Goal: Task Accomplishment & Management: Use online tool/utility

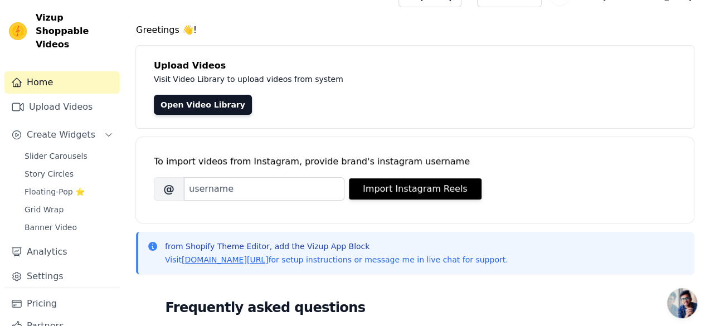
scroll to position [19, 0]
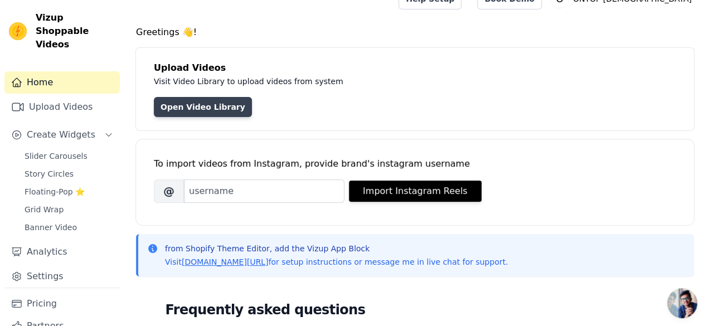
click at [175, 101] on link "Open Video Library" at bounding box center [203, 107] width 98 height 20
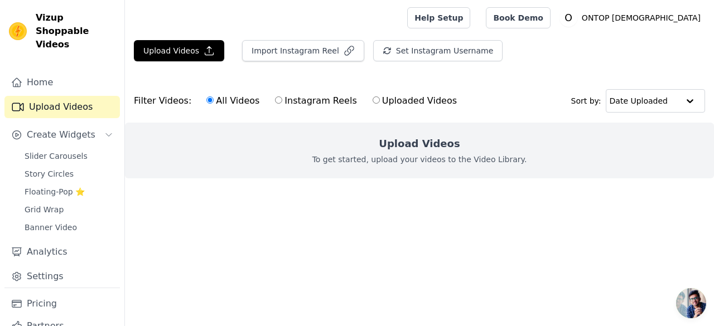
click at [411, 102] on label "Uploaded Videos" at bounding box center [414, 101] width 85 height 14
click at [380, 102] on input "Uploaded Videos" at bounding box center [375, 99] width 7 height 7
radio input "true"
click at [311, 104] on label "Instagram Reels" at bounding box center [315, 101] width 83 height 14
click at [282, 104] on input "Instagram Reels" at bounding box center [278, 99] width 7 height 7
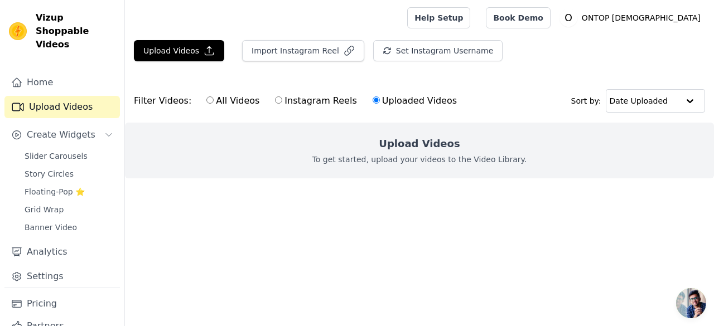
radio input "true"
click at [235, 98] on label "All Videos" at bounding box center [233, 101] width 54 height 14
click at [214, 98] on input "All Videos" at bounding box center [209, 99] width 7 height 7
radio input "true"
click at [290, 101] on label "Instagram Reels" at bounding box center [315, 101] width 83 height 14
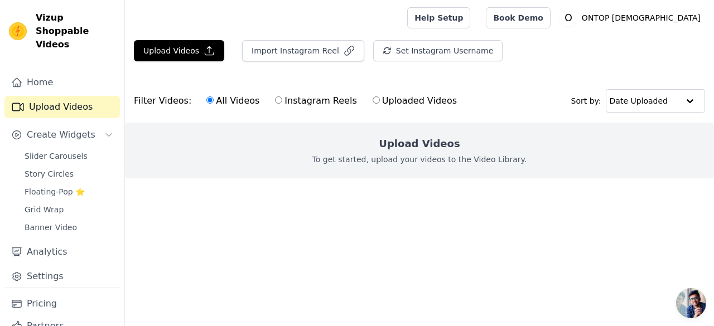
click at [282, 101] on input "Instagram Reels" at bounding box center [278, 99] width 7 height 7
radio input "true"
click at [192, 49] on button "Upload Videos" at bounding box center [179, 50] width 90 height 21
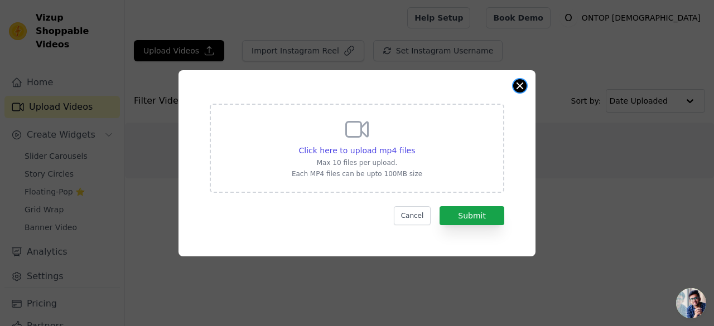
click at [518, 83] on button "Close modal" at bounding box center [519, 85] width 13 height 13
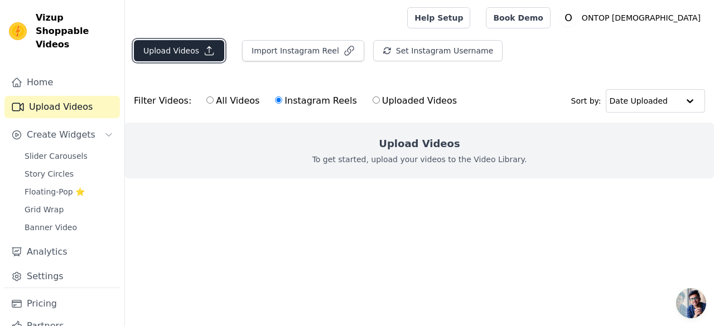
click at [191, 43] on button "Upload Videos" at bounding box center [179, 50] width 90 height 21
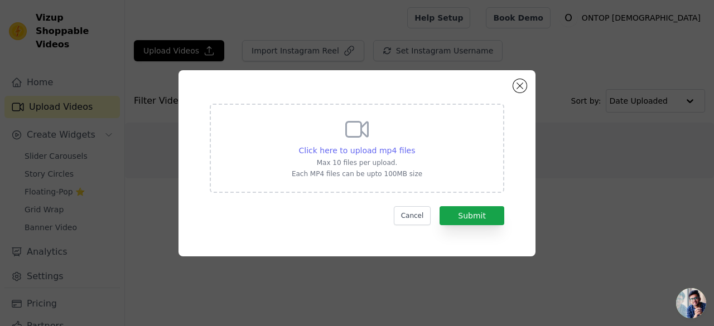
click at [361, 147] on span "Click here to upload mp4 files" at bounding box center [357, 150] width 117 height 9
click at [414, 145] on input "Click here to upload mp4 files Max 10 files per upload. Each MP4 files can be u…" at bounding box center [414, 144] width 1 height 1
type input "C:\fakepath\ssvid.net---IMUKUF-Herbal-Cough-Remedy_v720P.mp4"
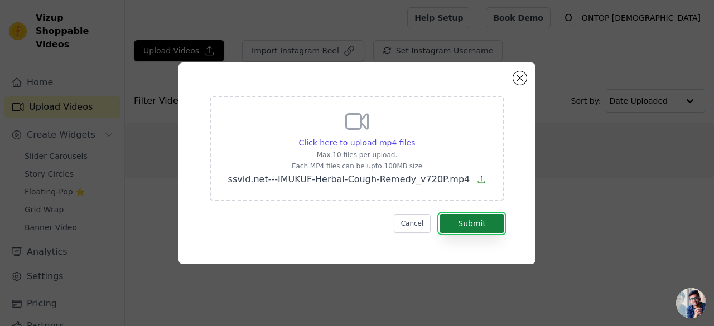
click at [462, 217] on button "Submit" at bounding box center [471, 223] width 65 height 19
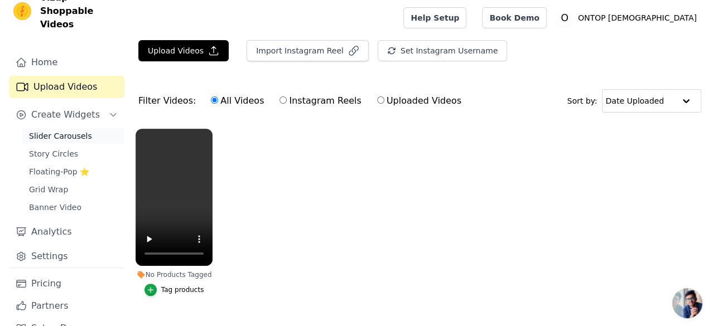
scroll to position [28, 0]
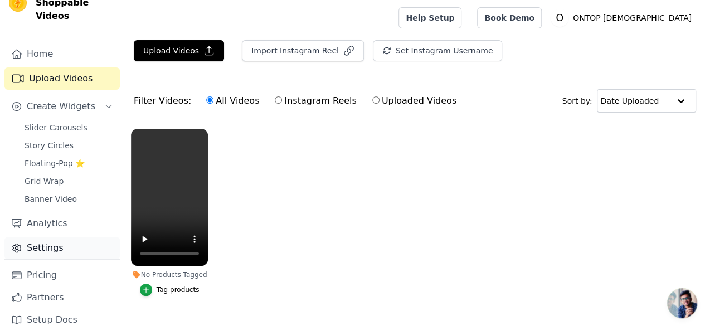
click at [36, 237] on link "Settings" at bounding box center [61, 248] width 115 height 22
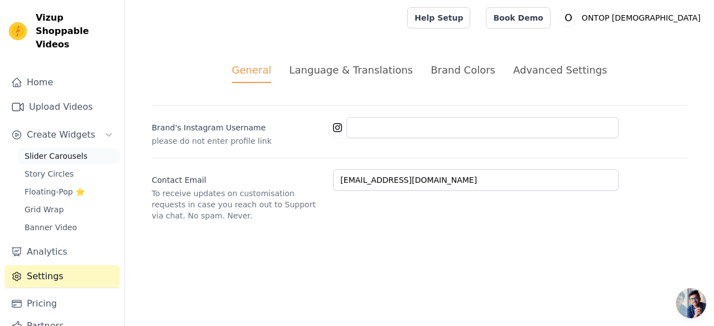
click at [49, 151] on span "Slider Carousels" at bounding box center [56, 156] width 63 height 11
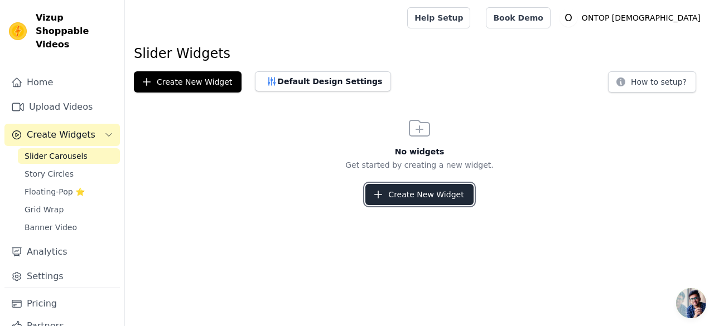
click at [384, 196] on icon "button" at bounding box center [377, 194] width 11 height 11
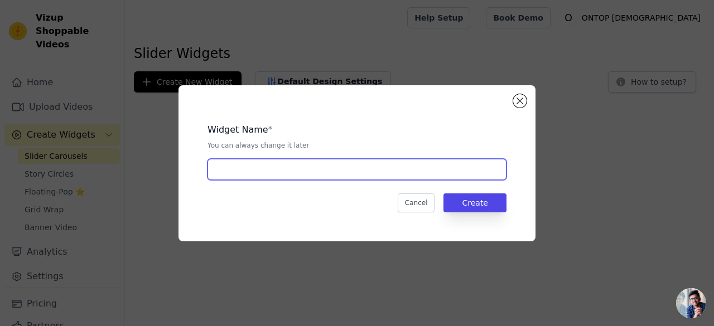
click at [360, 173] on input "text" at bounding box center [356, 169] width 299 height 21
type input "test"
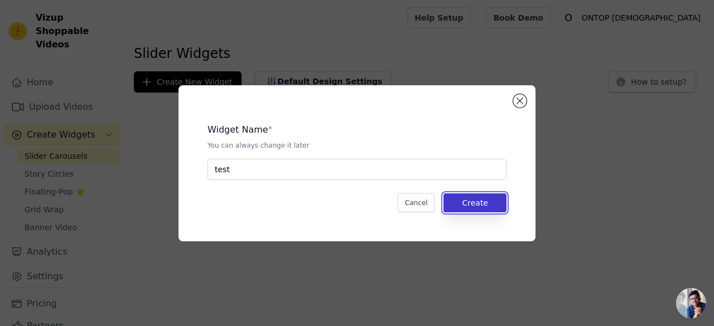
click at [463, 203] on button "Create" at bounding box center [474, 202] width 63 height 19
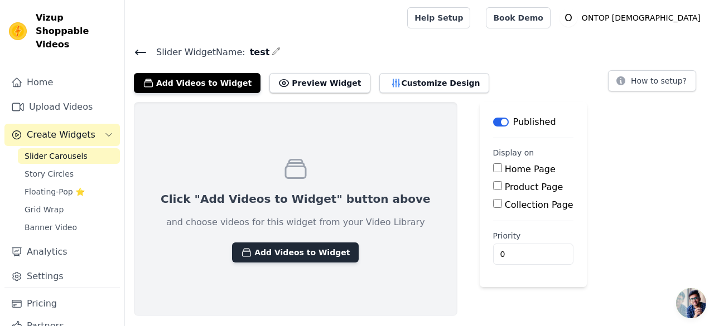
click at [271, 248] on button "Add Videos to Widget" at bounding box center [295, 252] width 127 height 20
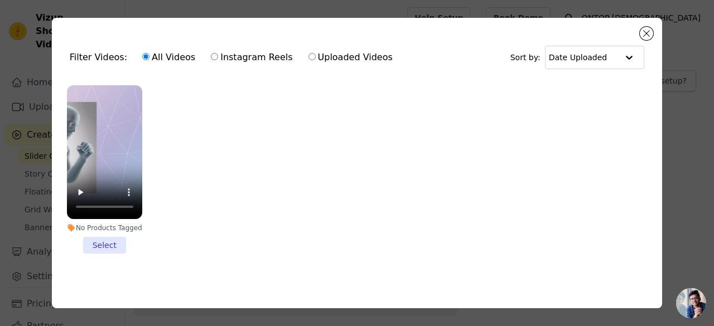
click at [181, 167] on ul "No Products Tagged Select" at bounding box center [357, 178] width 592 height 198
click at [106, 240] on li "No Products Tagged Select" at bounding box center [104, 169] width 75 height 168
click at [0, 0] on input "No Products Tagged Select" at bounding box center [0, 0] width 0 height 0
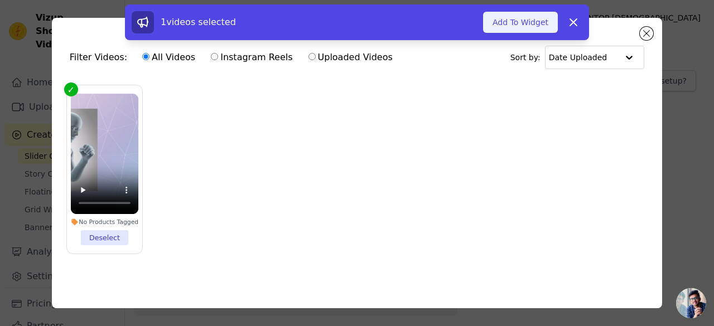
click at [521, 24] on button "Add To Widget" at bounding box center [520, 22] width 75 height 21
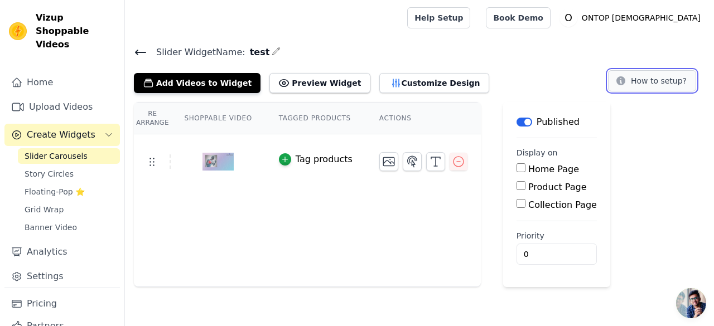
click at [662, 84] on button "How to setup?" at bounding box center [652, 80] width 88 height 21
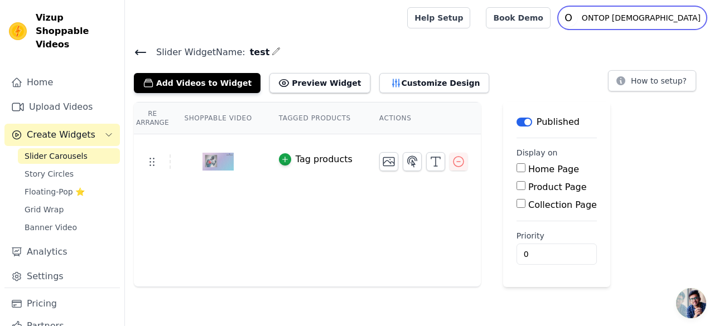
click at [658, 14] on p "ONTOP [DEMOGRAPHIC_DATA]" at bounding box center [641, 18] width 128 height 20
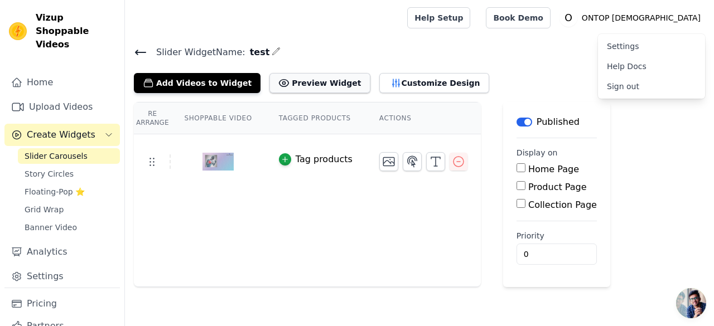
click at [288, 83] on button "Preview Widget" at bounding box center [319, 83] width 100 height 20
click at [399, 84] on button "Customize Design" at bounding box center [434, 83] width 110 height 20
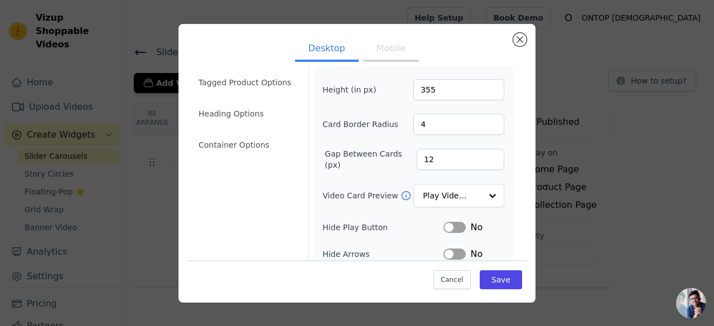
scroll to position [56, 0]
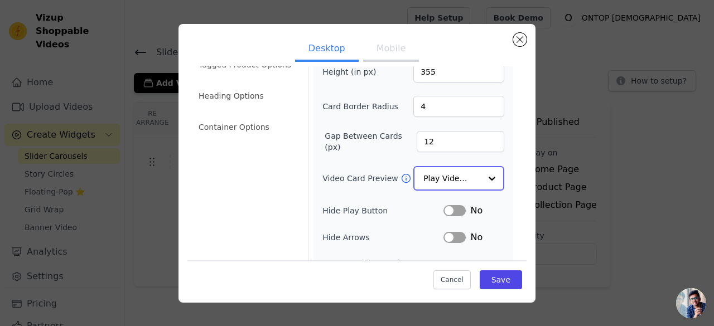
click at [481, 178] on div at bounding box center [492, 178] width 22 height 22
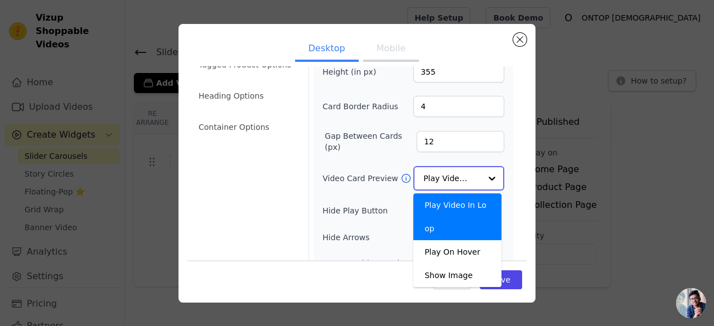
scroll to position [111, 0]
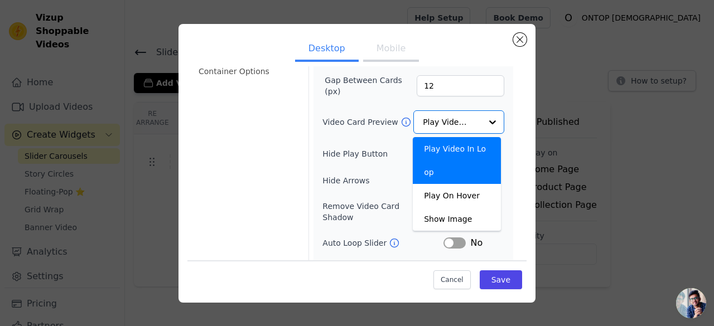
click at [400, 120] on icon at bounding box center [405, 122] width 11 height 11
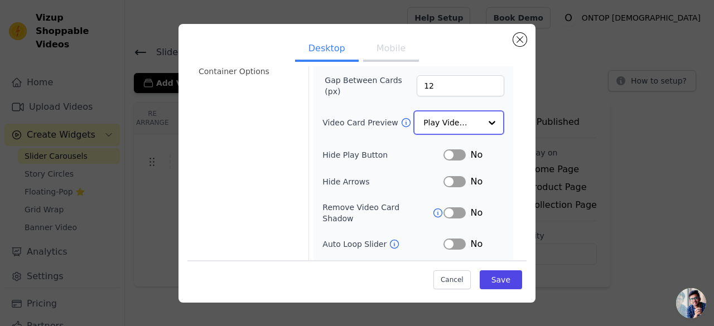
click at [446, 119] on input "Video Card Preview" at bounding box center [451, 122] width 57 height 22
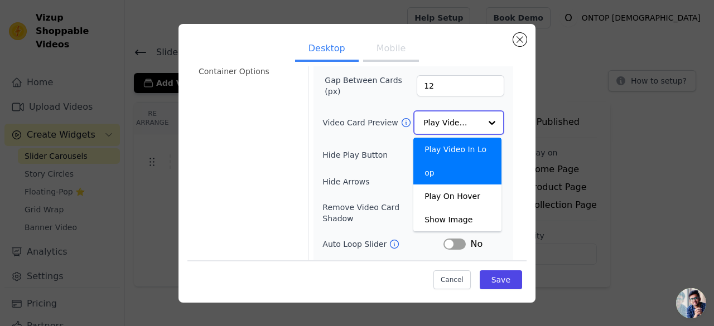
click at [446, 119] on input "Video Card Preview" at bounding box center [451, 122] width 57 height 22
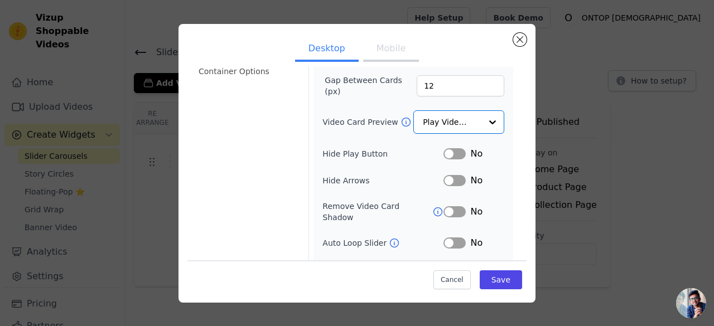
click at [504, 123] on div "Width (in px) 200 Height (in px) 355 Card Border Radius 4 Gap Between Cards (px…" at bounding box center [413, 137] width 200 height 341
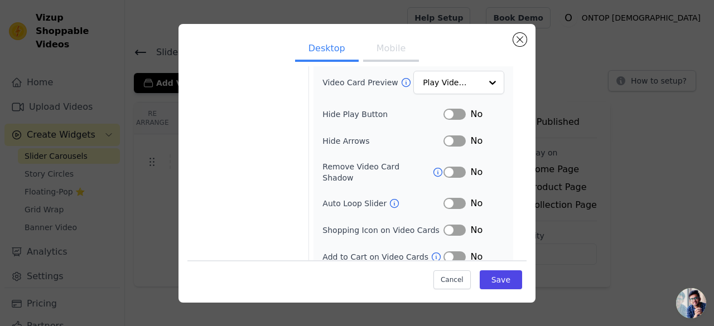
click at [444, 198] on button "Label" at bounding box center [454, 203] width 22 height 11
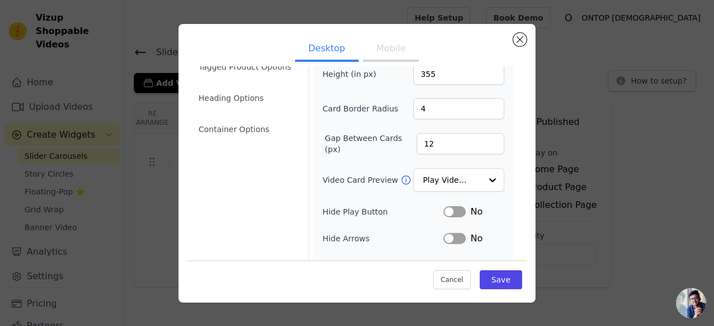
scroll to position [0, 0]
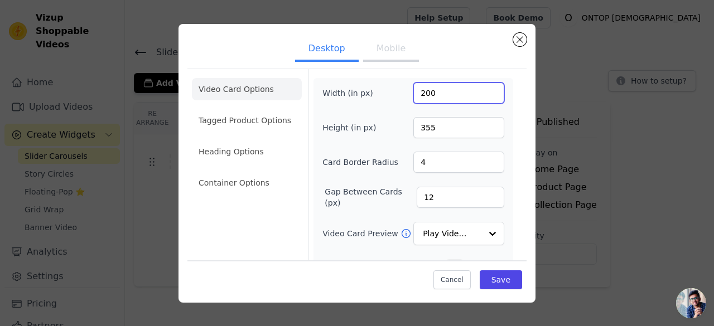
click at [454, 93] on input "200" at bounding box center [458, 93] width 91 height 21
click at [419, 95] on input "200" at bounding box center [458, 93] width 91 height 21
drag, startPoint x: 450, startPoint y: 95, endPoint x: 407, endPoint y: 98, distance: 43.0
click at [407, 98] on div "Width (in px) 2704" at bounding box center [413, 93] width 182 height 21
type input "400"
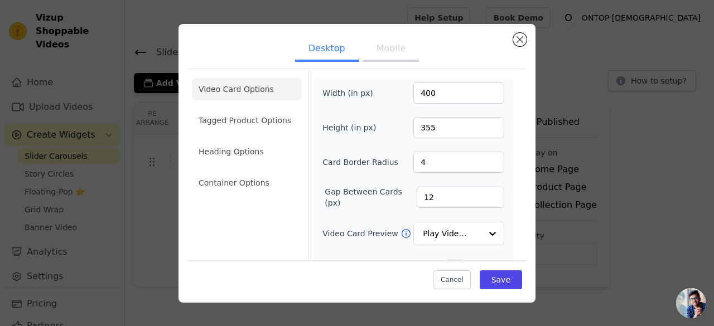
click at [510, 134] on div "Video Card Options Tagged Product Options Heading Options Container Options Wid…" at bounding box center [356, 246] width 339 height 355
click at [494, 276] on button "Save" at bounding box center [500, 279] width 42 height 19
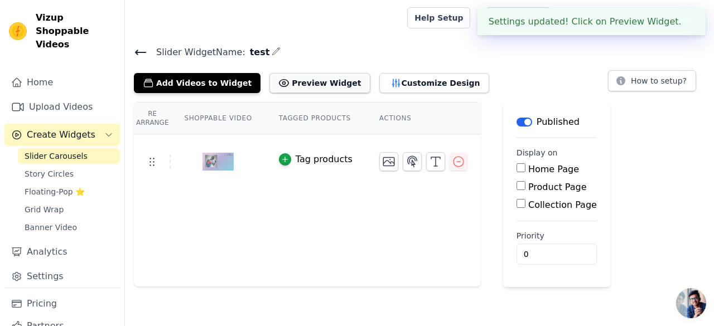
click at [303, 81] on button "Preview Widget" at bounding box center [319, 83] width 100 height 20
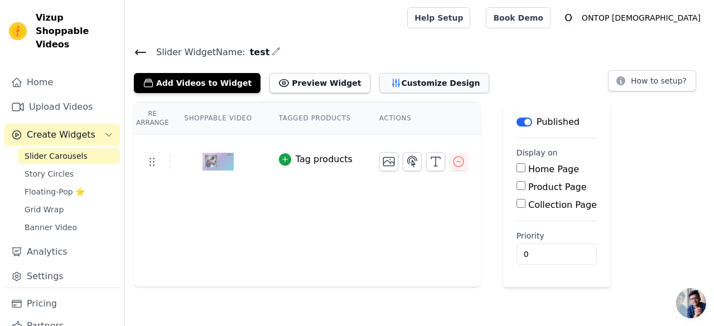
click at [379, 86] on button "Customize Design" at bounding box center [434, 83] width 110 height 20
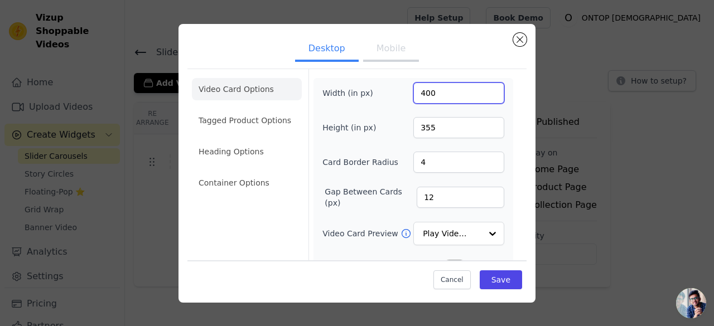
click at [414, 93] on input "400" at bounding box center [458, 93] width 91 height 21
drag, startPoint x: 430, startPoint y: 91, endPoint x: 407, endPoint y: 97, distance: 23.5
click at [407, 97] on div "Width (in px) 400" at bounding box center [413, 93] width 182 height 21
type input "250"
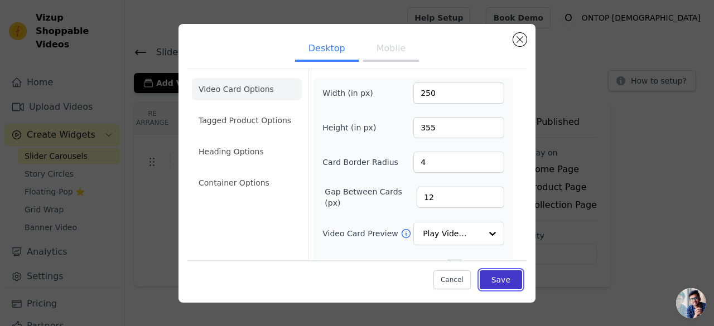
click at [502, 275] on button "Save" at bounding box center [500, 279] width 42 height 19
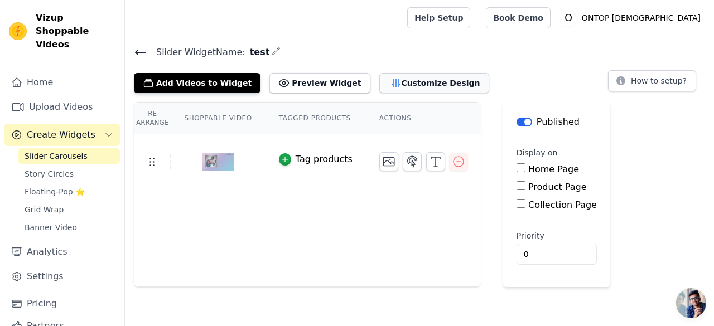
click at [380, 88] on button "Customize Design" at bounding box center [434, 83] width 110 height 20
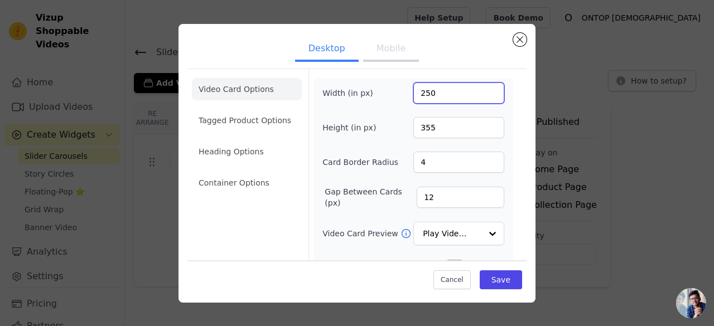
drag, startPoint x: 435, startPoint y: 95, endPoint x: 405, endPoint y: 97, distance: 30.2
click at [405, 97] on div "Width (in px) 250" at bounding box center [413, 93] width 182 height 21
type input "350"
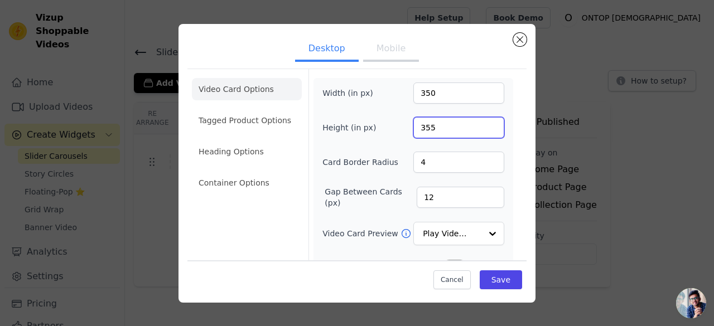
drag, startPoint x: 442, startPoint y: 133, endPoint x: 404, endPoint y: 133, distance: 37.9
click at [404, 133] on div "Height (in px) 355" at bounding box center [413, 127] width 182 height 21
type input "197"
click at [497, 275] on button "Save" at bounding box center [500, 279] width 42 height 19
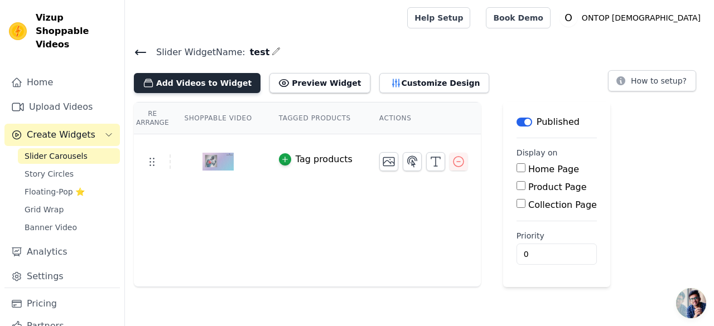
click at [215, 81] on button "Add Videos to Widget" at bounding box center [197, 83] width 127 height 20
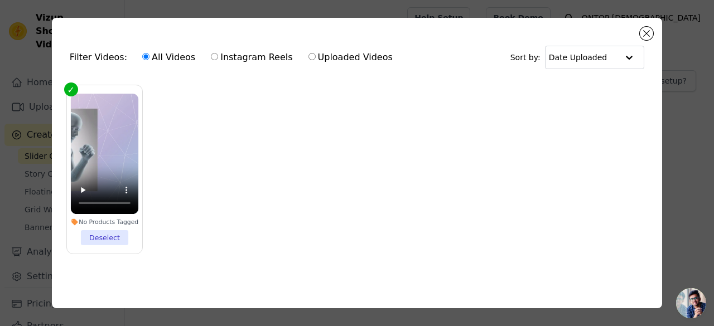
click at [308, 59] on input "Uploaded Videos" at bounding box center [311, 56] width 7 height 7
radio input "true"
click at [253, 57] on label "Instagram Reels" at bounding box center [251, 57] width 83 height 14
click at [218, 57] on input "Instagram Reels" at bounding box center [214, 56] width 7 height 7
radio input "true"
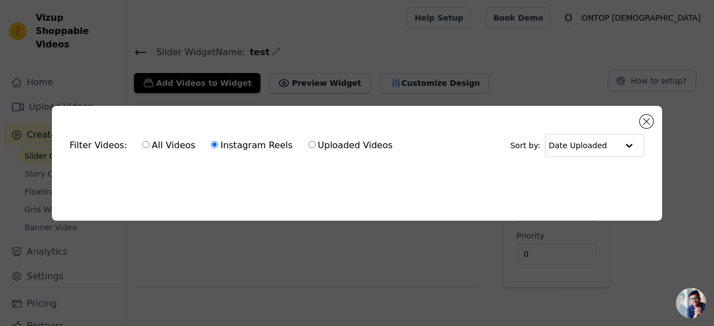
click at [168, 144] on label "All Videos" at bounding box center [169, 145] width 54 height 14
click at [149, 144] on input "All Videos" at bounding box center [145, 144] width 7 height 7
radio input "true"
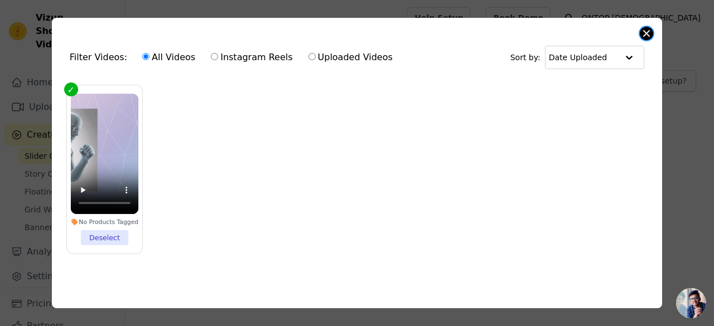
click at [640, 36] on button "Close modal" at bounding box center [645, 33] width 13 height 13
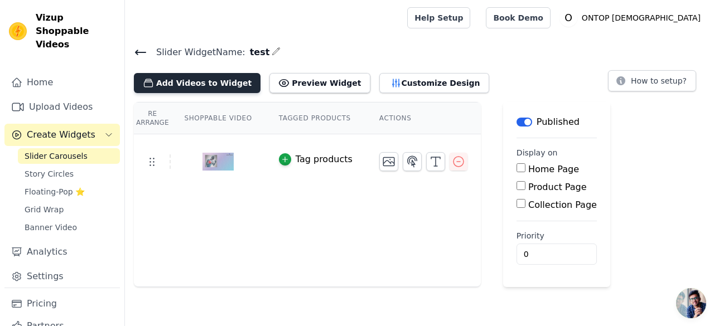
click at [201, 83] on button "Add Videos to Widget" at bounding box center [197, 83] width 127 height 20
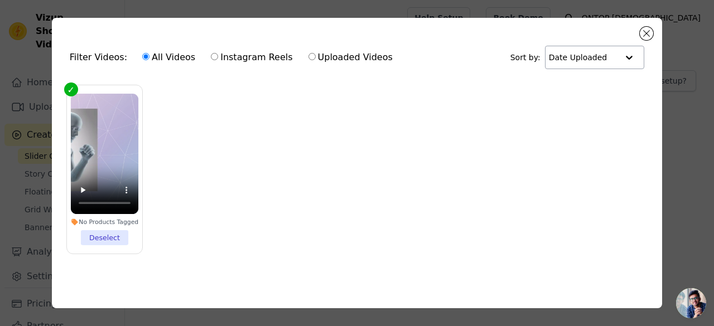
click at [600, 56] on input "text" at bounding box center [583, 57] width 69 height 22
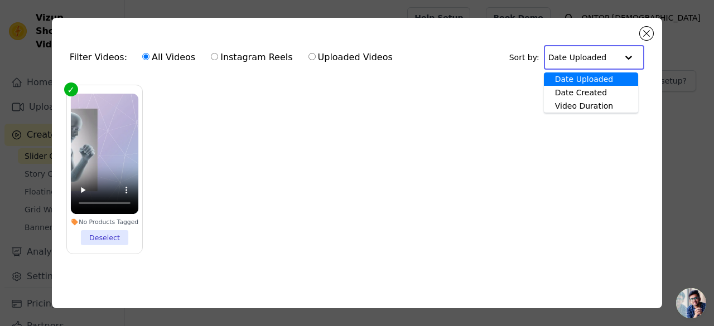
click at [485, 44] on div "Filter Videos: All Videos Instagram Reels Uploaded Videos Sort by: Date Uploade…" at bounding box center [357, 57] width 592 height 43
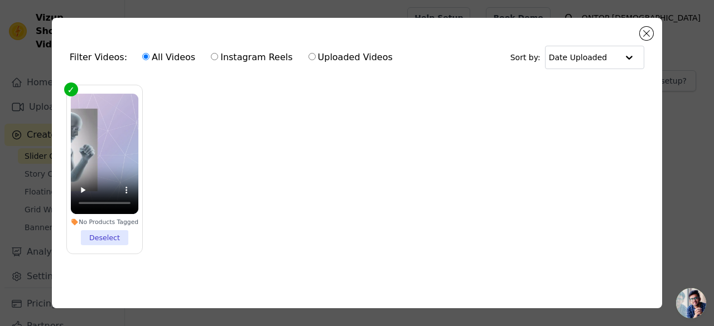
click at [229, 156] on ul "No Products Tagged Deselect" at bounding box center [357, 178] width 592 height 198
click at [649, 35] on button "Close modal" at bounding box center [645, 33] width 13 height 13
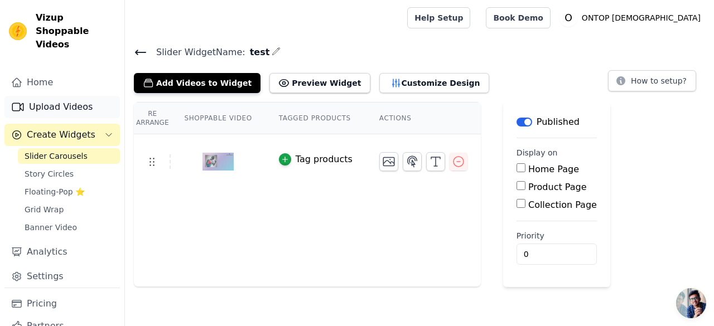
click at [72, 96] on link "Upload Videos" at bounding box center [61, 107] width 115 height 22
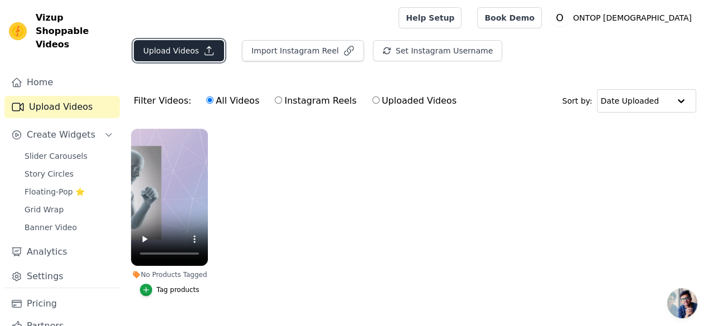
click at [192, 41] on button "Upload Videos" at bounding box center [179, 50] width 90 height 21
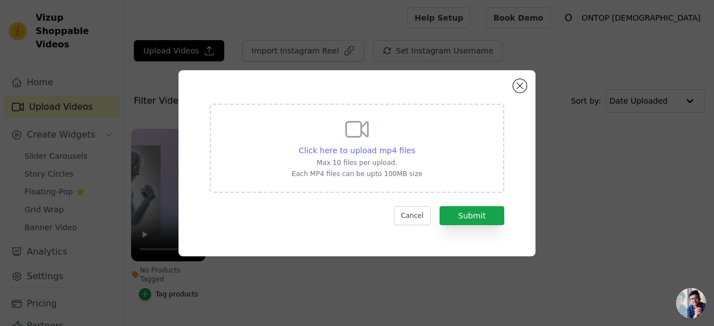
click at [352, 149] on span "Click here to upload mp4 files" at bounding box center [357, 150] width 117 height 9
click at [414, 145] on input "Click here to upload mp4 files Max 10 files per upload. Each MP4 files can be u…" at bounding box center [414, 144] width 1 height 1
type input "C:\fakepath\2.mp4"
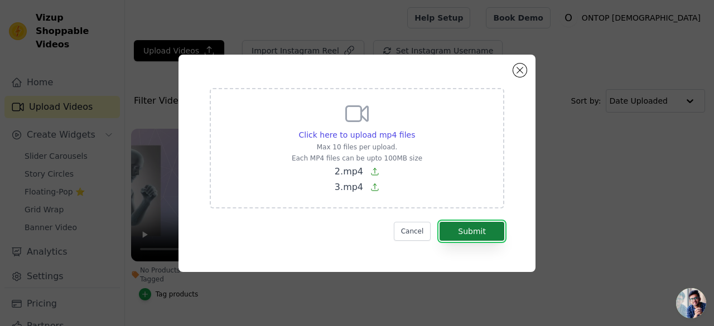
click at [481, 235] on button "Submit" at bounding box center [471, 231] width 65 height 19
click at [671, 196] on div "Click here to upload mp4 files Max 10 files per upload. Each MP4 files can be u…" at bounding box center [357, 163] width 678 height 253
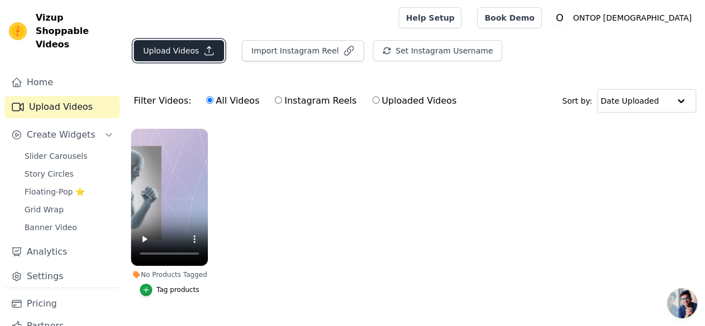
click at [166, 48] on button "Upload Videos" at bounding box center [179, 50] width 90 height 21
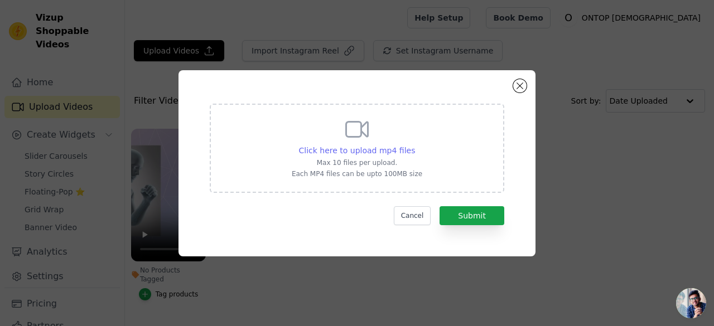
click at [365, 154] on span "Click here to upload mp4 files" at bounding box center [357, 150] width 117 height 9
click at [414, 145] on input "Click here to upload mp4 files Max 10 files per upload. Each MP4 files can be u…" at bounding box center [414, 144] width 1 height 1
type input "C:\fakepath\2.mp4"
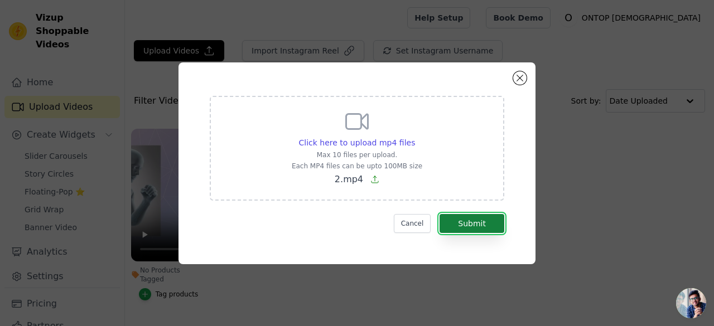
click at [469, 223] on button "Submit" at bounding box center [471, 223] width 65 height 19
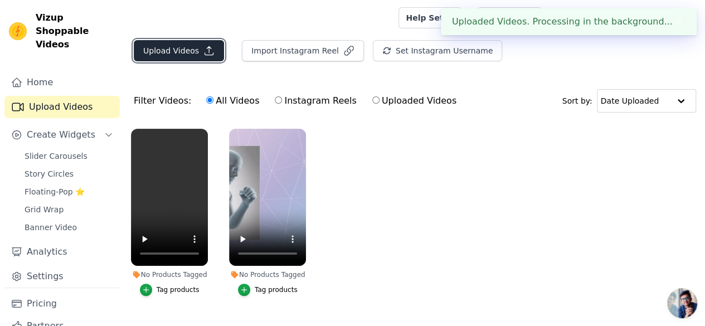
click at [166, 52] on button "Upload Videos" at bounding box center [179, 50] width 90 height 21
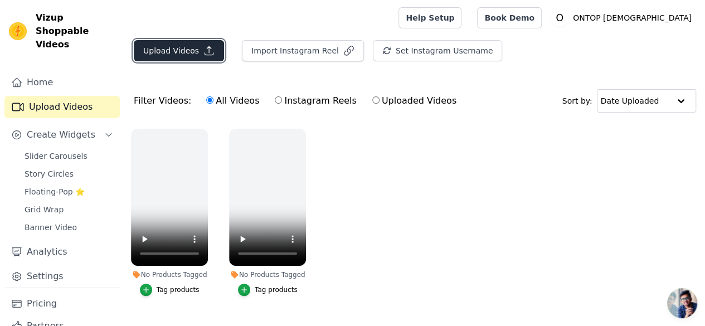
click at [171, 51] on button "Upload Videos" at bounding box center [179, 50] width 90 height 21
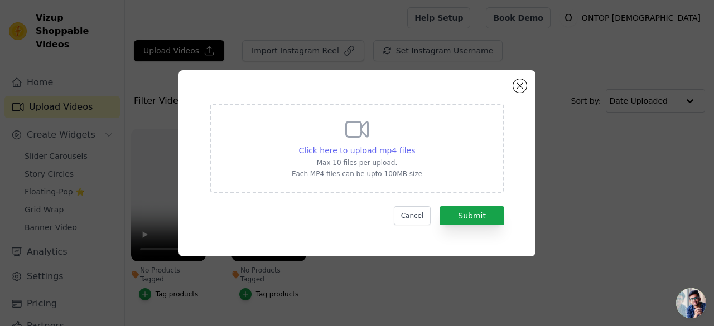
click at [348, 150] on span "Click here to upload mp4 files" at bounding box center [357, 150] width 117 height 9
click at [414, 145] on input "Click here to upload mp4 files Max 10 files per upload. Each MP4 files can be u…" at bounding box center [414, 144] width 1 height 1
type input "C:\fakepath\1.mp4"
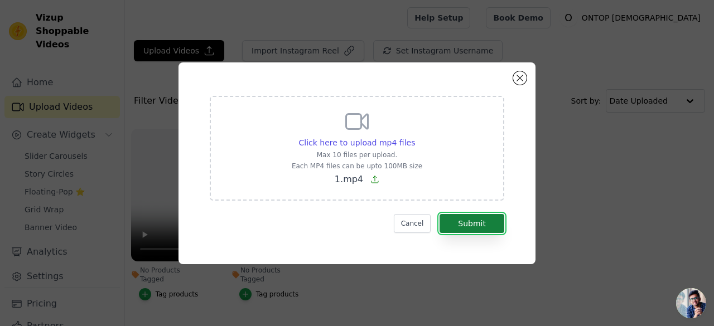
click at [469, 221] on button "Submit" at bounding box center [471, 223] width 65 height 19
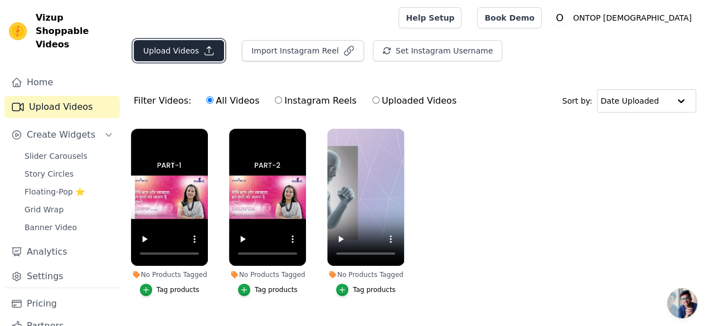
click at [192, 43] on button "Upload Videos" at bounding box center [179, 50] width 90 height 21
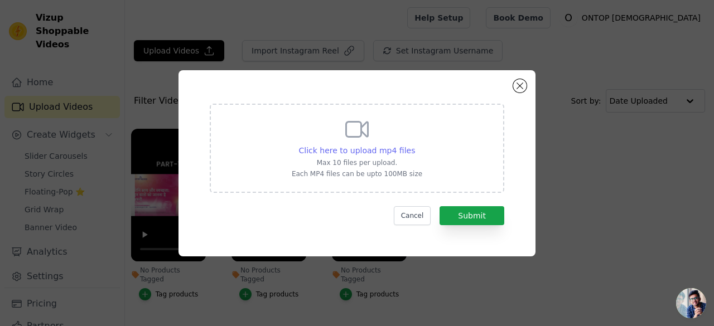
click at [375, 151] on span "Click here to upload mp4 files" at bounding box center [357, 150] width 117 height 9
click at [414, 145] on input "Click here to upload mp4 files Max 10 files per upload. Each MP4 files can be u…" at bounding box center [414, 144] width 1 height 1
type input "C:\fakepath\3.mp4"
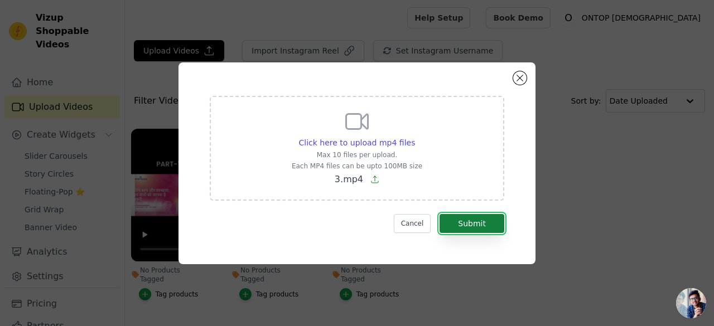
click at [479, 222] on button "Submit" at bounding box center [471, 223] width 65 height 19
click at [476, 220] on button "Submit" at bounding box center [471, 223] width 65 height 19
click at [467, 215] on button "Submit" at bounding box center [471, 223] width 65 height 19
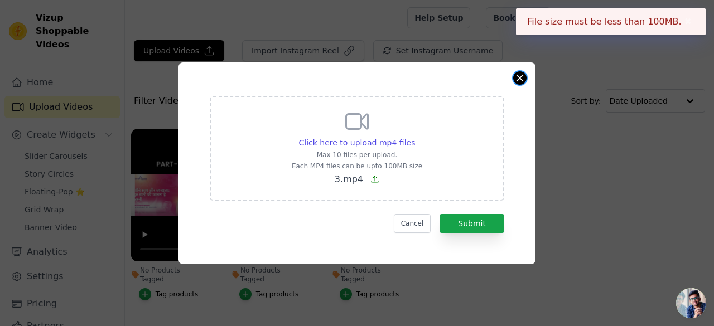
click at [515, 75] on button "Close modal" at bounding box center [519, 77] width 13 height 13
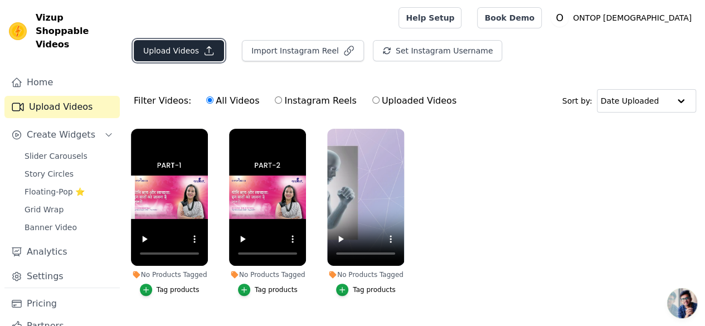
click at [171, 52] on button "Upload Videos" at bounding box center [179, 50] width 90 height 21
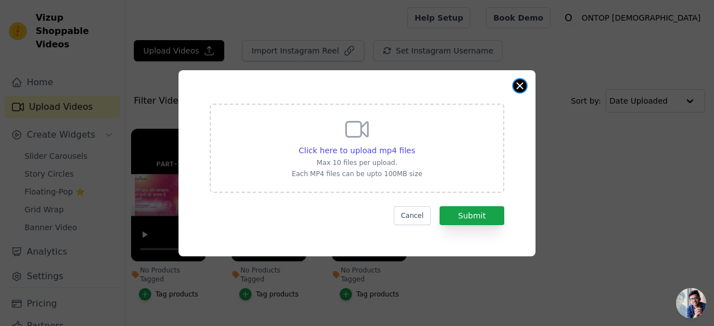
click at [520, 83] on button "Close modal" at bounding box center [519, 85] width 13 height 13
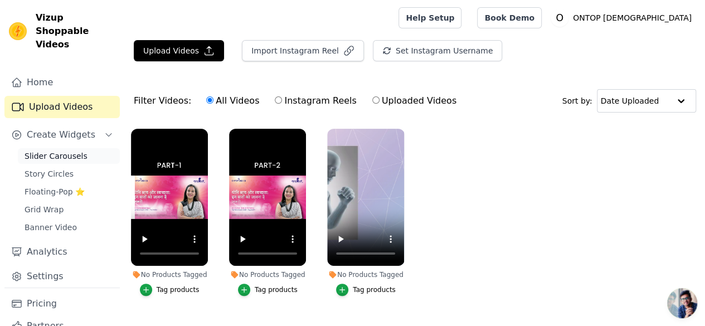
click at [51, 151] on span "Slider Carousels" at bounding box center [56, 156] width 63 height 11
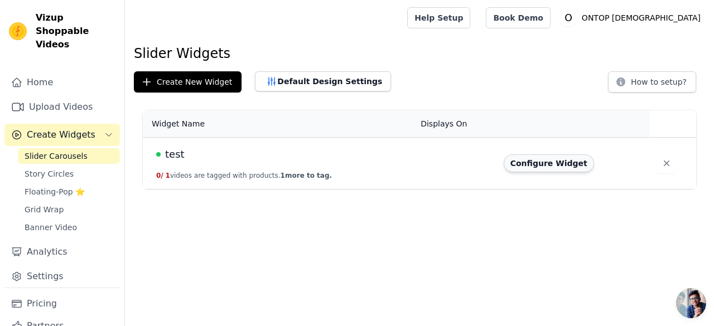
click at [529, 160] on button "Configure Widget" at bounding box center [548, 163] width 90 height 18
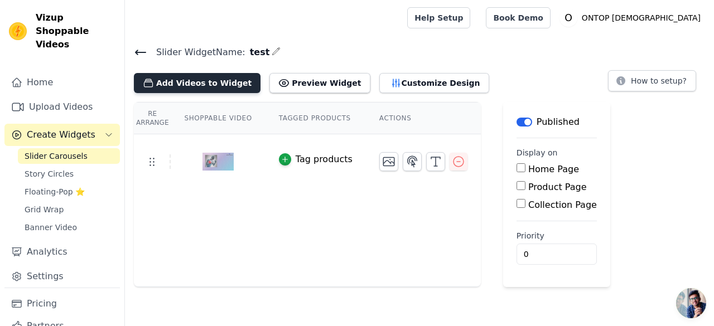
click at [201, 75] on button "Add Videos to Widget" at bounding box center [197, 83] width 127 height 20
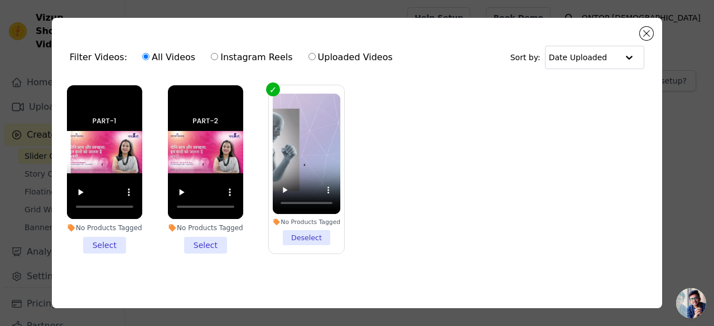
click at [201, 241] on li "No Products Tagged Select" at bounding box center [205, 169] width 75 height 168
click at [0, 0] on input "No Products Tagged Select" at bounding box center [0, 0] width 0 height 0
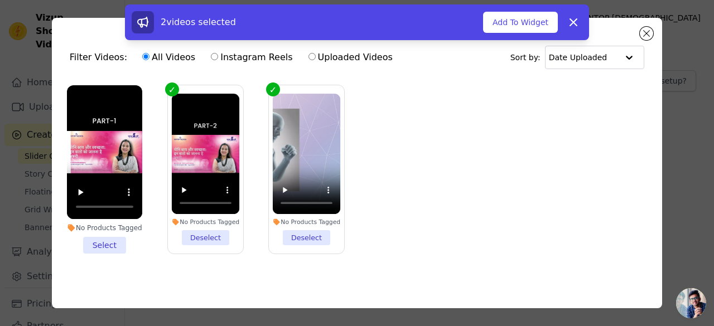
click at [98, 246] on li "No Products Tagged Select" at bounding box center [104, 169] width 75 height 168
click at [0, 0] on input "No Products Tagged Select" at bounding box center [0, 0] width 0 height 0
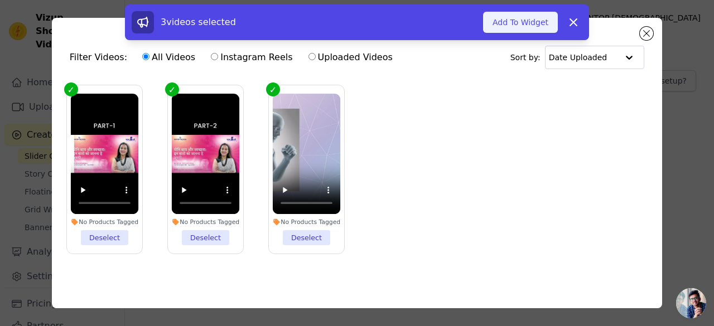
click at [516, 22] on button "Add To Widget" at bounding box center [520, 22] width 75 height 21
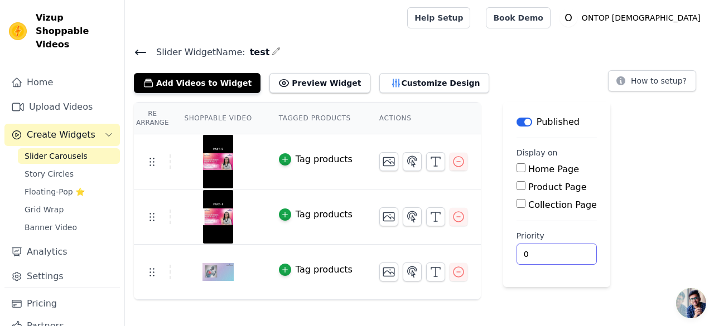
click at [528, 250] on input "0" at bounding box center [556, 254] width 80 height 21
click at [370, 119] on th "Actions" at bounding box center [423, 119] width 115 height 32
click at [324, 114] on th "Tagged Products" at bounding box center [315, 119] width 100 height 32
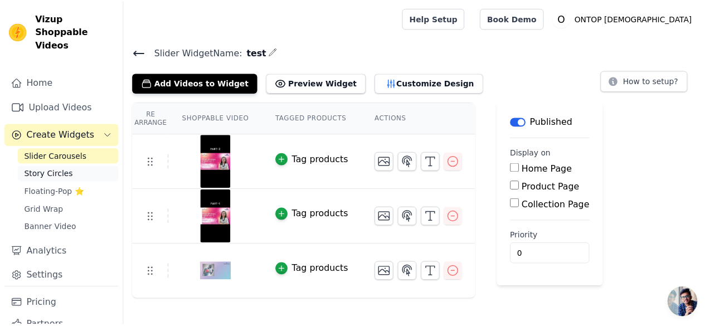
scroll to position [28, 0]
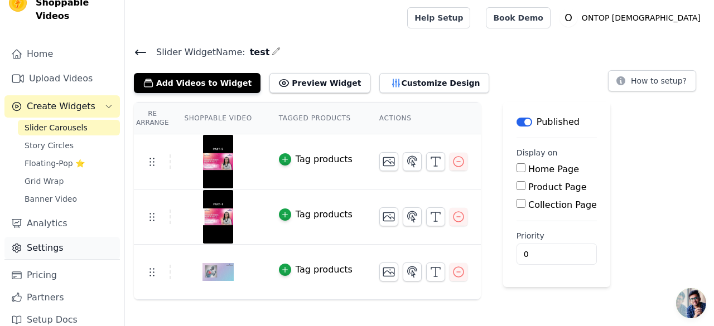
click at [50, 237] on link "Settings" at bounding box center [61, 248] width 115 height 22
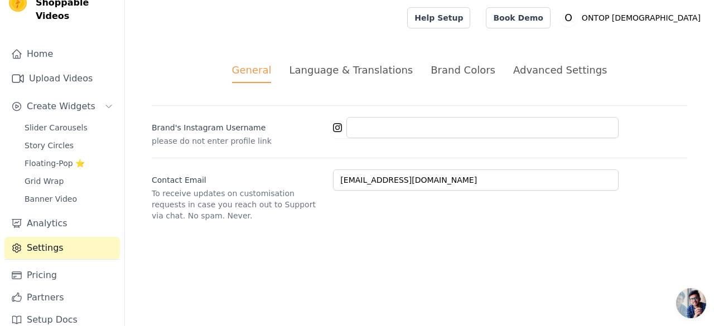
click at [567, 65] on div "Advanced Settings" at bounding box center [560, 69] width 94 height 15
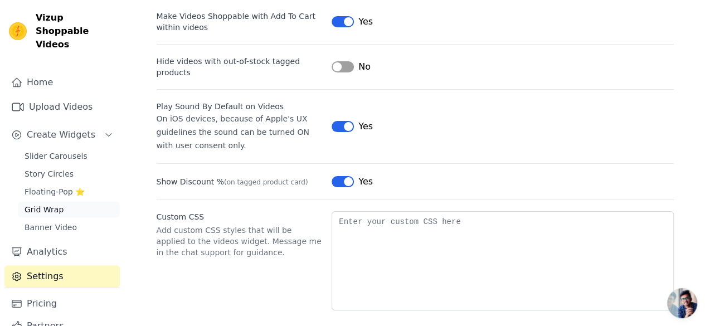
scroll to position [28, 0]
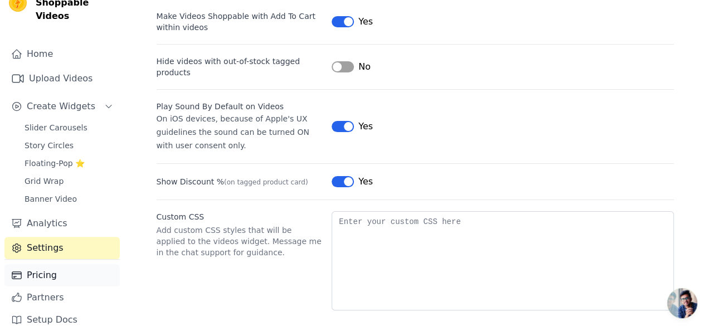
click at [35, 264] on link "Pricing" at bounding box center [61, 275] width 115 height 22
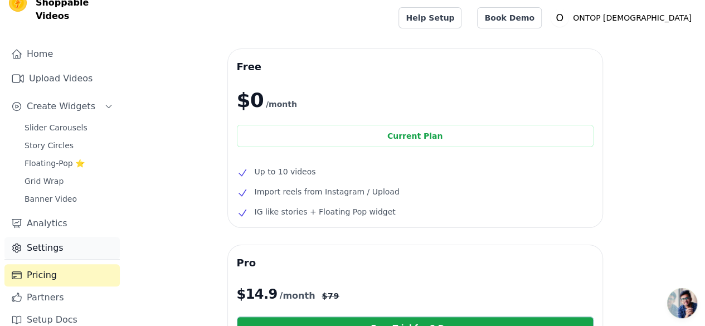
click at [62, 237] on link "Settings" at bounding box center [61, 248] width 115 height 22
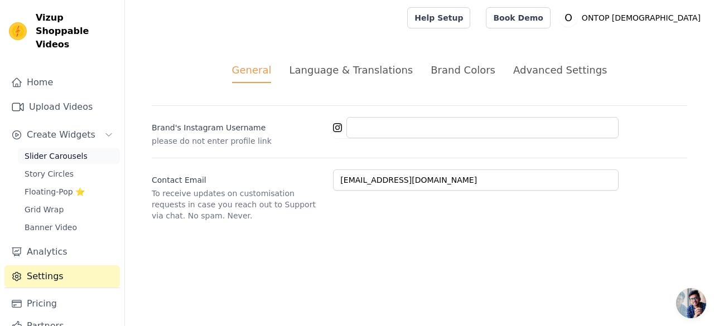
click at [60, 151] on span "Slider Carousels" at bounding box center [56, 156] width 63 height 11
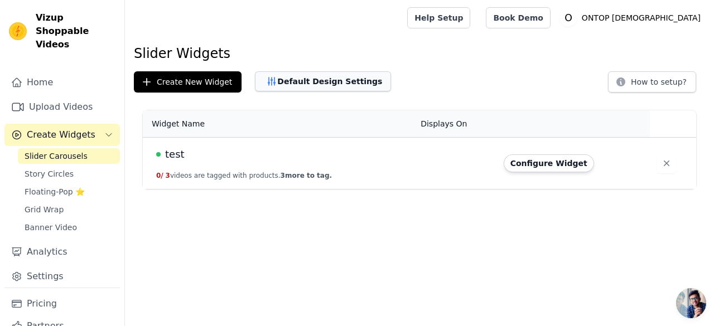
click at [346, 82] on button "Default Design Settings" at bounding box center [323, 81] width 136 height 20
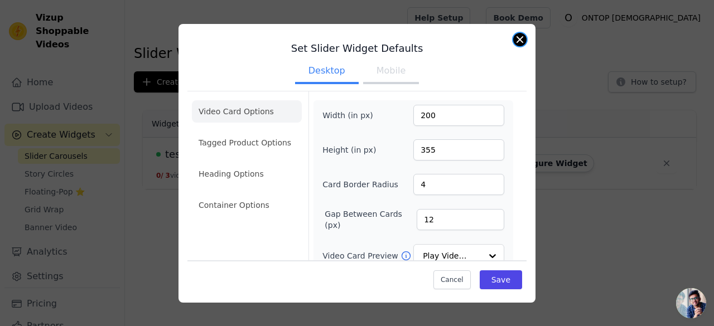
click at [520, 40] on button "Close modal" at bounding box center [519, 39] width 13 height 13
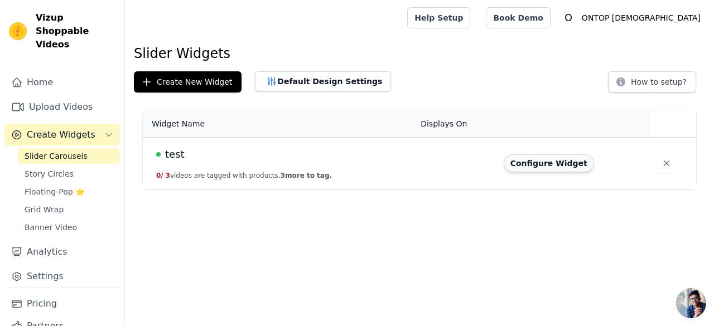
click at [542, 169] on button "Configure Widget" at bounding box center [548, 163] width 90 height 18
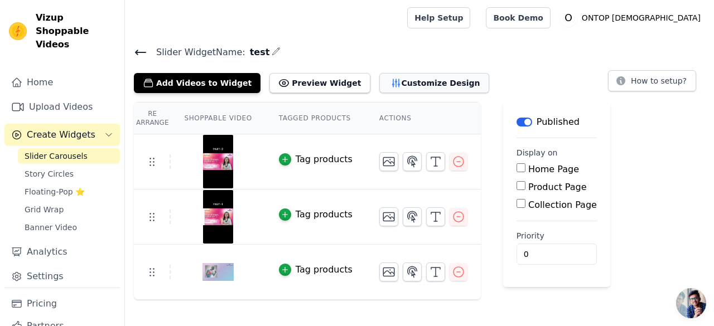
click at [379, 83] on button "Customize Design" at bounding box center [434, 83] width 110 height 20
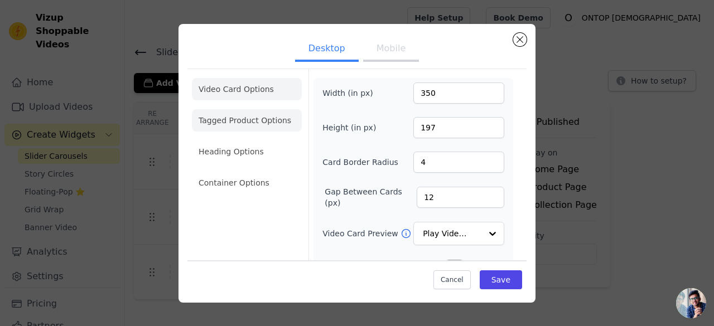
click at [248, 120] on li "Tagged Product Options" at bounding box center [247, 120] width 110 height 22
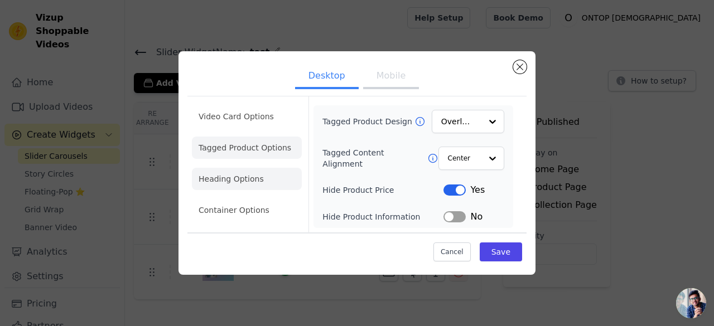
click at [256, 172] on li "Heading Options" at bounding box center [247, 179] width 110 height 22
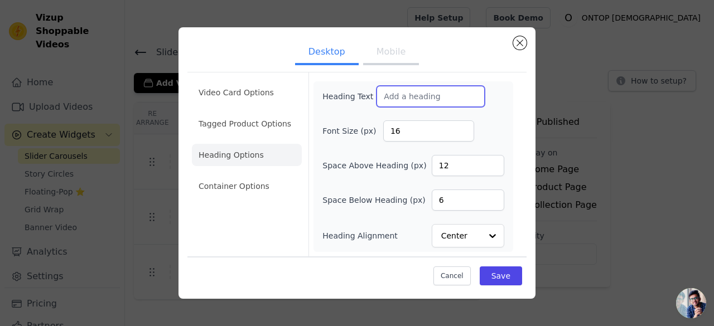
click at [416, 90] on input "Heading Text" at bounding box center [430, 96] width 108 height 21
type input "Related Videos"
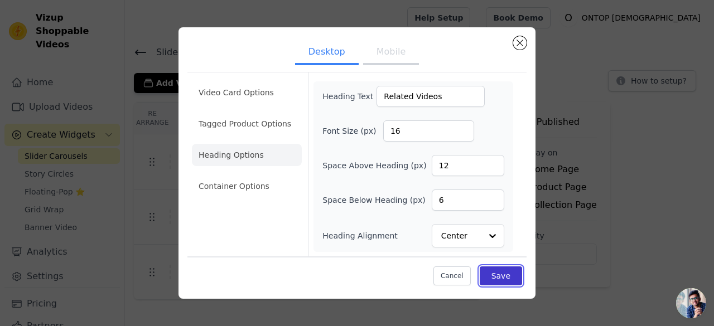
click at [505, 277] on button "Save" at bounding box center [500, 275] width 42 height 19
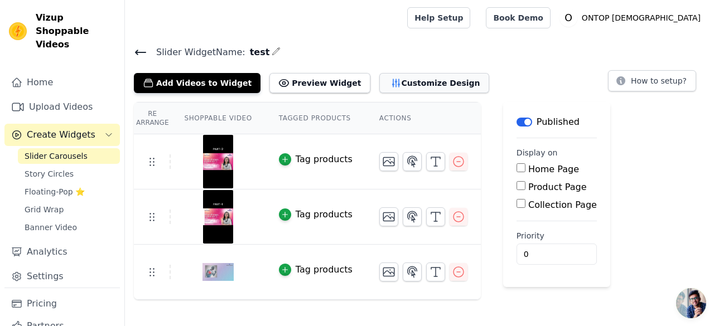
click at [410, 78] on button "Customize Design" at bounding box center [434, 83] width 110 height 20
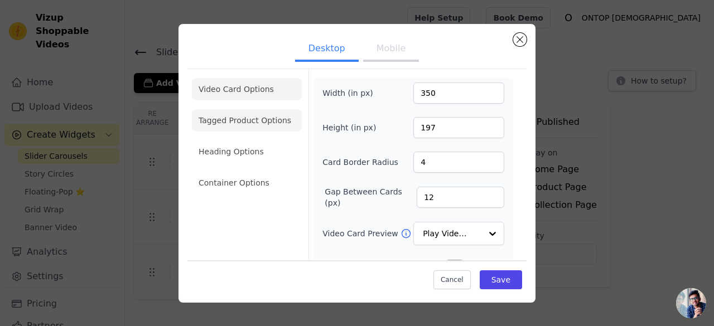
click at [230, 122] on li "Tagged Product Options" at bounding box center [247, 120] width 110 height 22
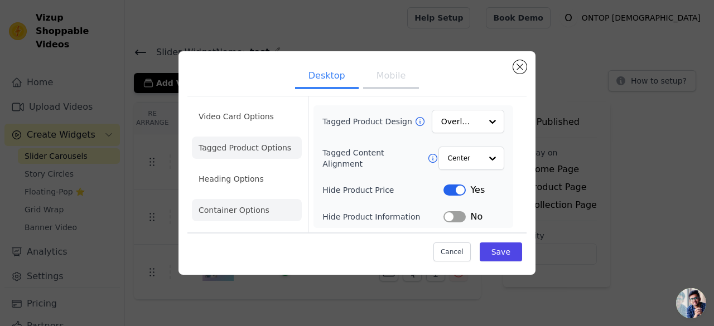
click at [234, 206] on li "Container Options" at bounding box center [247, 210] width 110 height 22
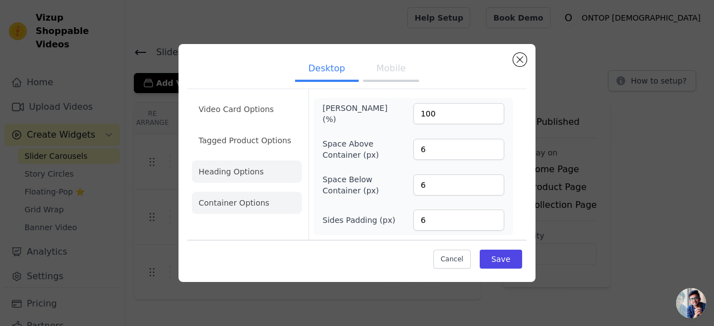
click at [223, 163] on li "Heading Options" at bounding box center [247, 172] width 110 height 22
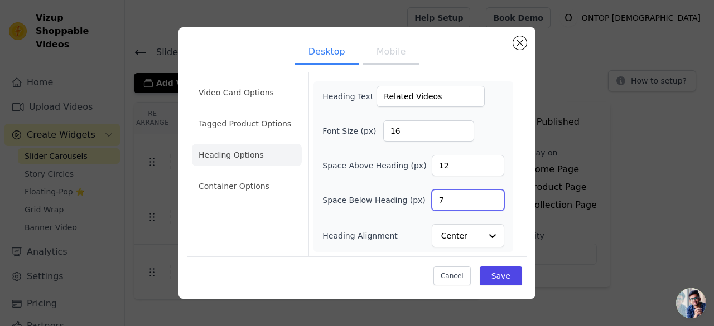
click at [494, 196] on input "7" at bounding box center [467, 200] width 72 height 21
click at [494, 196] on input "8" at bounding box center [467, 200] width 72 height 21
click at [494, 196] on input "9" at bounding box center [467, 200] width 72 height 21
click at [494, 196] on input "10" at bounding box center [467, 200] width 72 height 21
click at [494, 196] on input "11" at bounding box center [467, 200] width 72 height 21
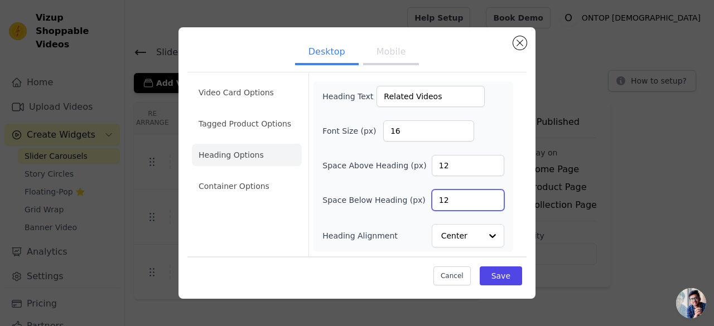
type input "12"
click at [494, 196] on input "12" at bounding box center [467, 200] width 72 height 21
click at [461, 127] on input "17" at bounding box center [428, 130] width 91 height 21
click at [461, 127] on input "18" at bounding box center [428, 130] width 91 height 21
click at [461, 127] on input "19" at bounding box center [428, 130] width 91 height 21
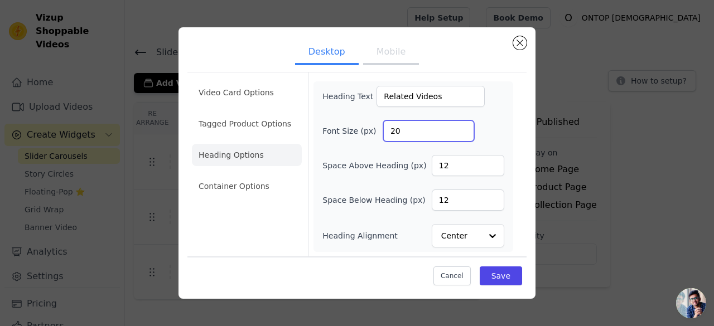
type input "20"
click at [461, 127] on input "20" at bounding box center [428, 130] width 91 height 21
click at [501, 275] on button "Save" at bounding box center [500, 275] width 42 height 19
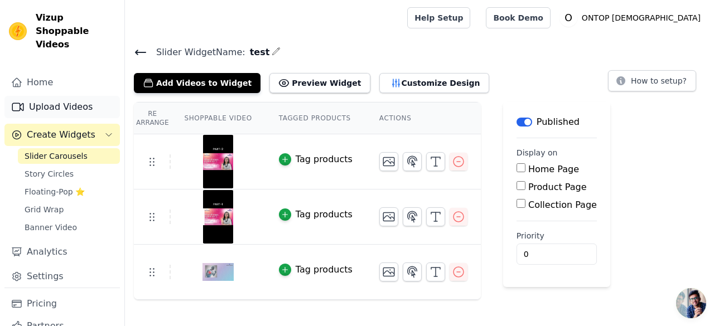
click at [42, 96] on link "Upload Videos" at bounding box center [61, 107] width 115 height 22
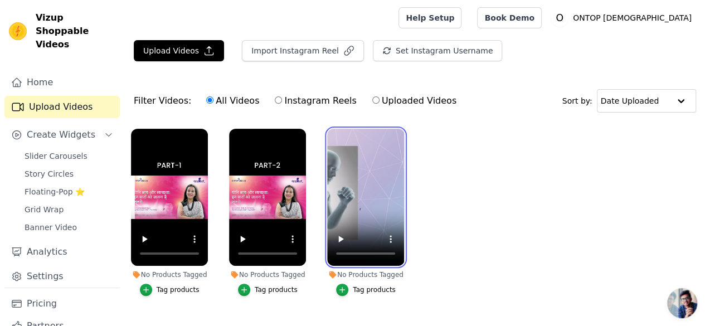
drag, startPoint x: 377, startPoint y: 201, endPoint x: 439, endPoint y: 197, distance: 62.0
click at [439, 197] on ul "No Products Tagged Tag products No Products Tagged Tag products No Products Tag…" at bounding box center [415, 224] width 580 height 202
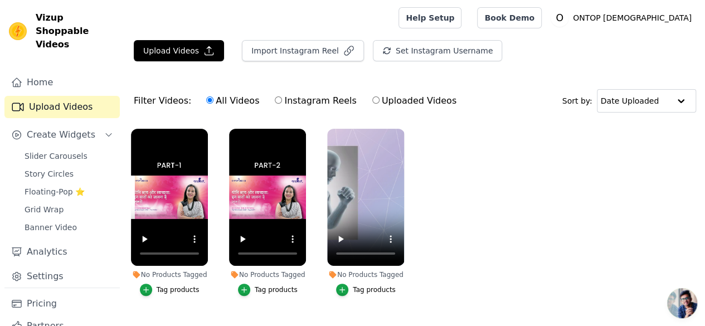
click at [452, 215] on ul "No Products Tagged Tag products No Products Tagged Tag products No Products Tag…" at bounding box center [415, 224] width 580 height 202
drag, startPoint x: 366, startPoint y: 285, endPoint x: 476, endPoint y: 202, distance: 137.7
click at [476, 202] on ul "No Products Tagged Tag products No Products Tagged Tag products No Products Tag…" at bounding box center [415, 224] width 580 height 202
click at [373, 285] on div "Tag products" at bounding box center [374, 289] width 43 height 9
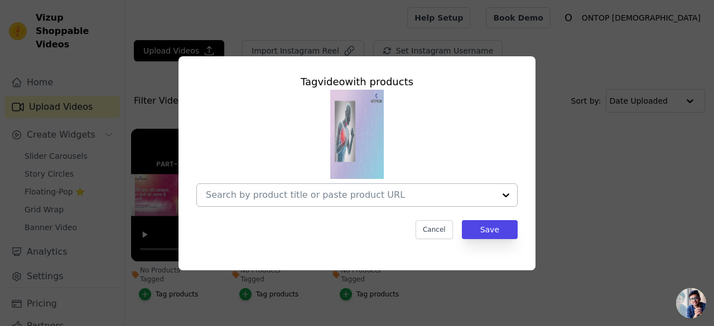
click at [401, 195] on input "No Products Tagged Tag video with products Cancel Save Tag products" at bounding box center [350, 195] width 289 height 11
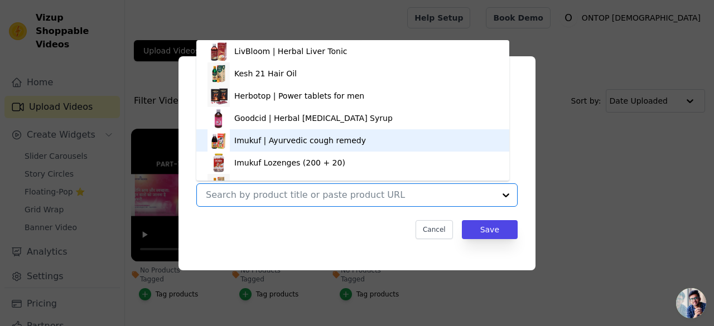
click at [305, 143] on div "Imukuf | Ayurvedic cough remedy" at bounding box center [300, 140] width 132 height 11
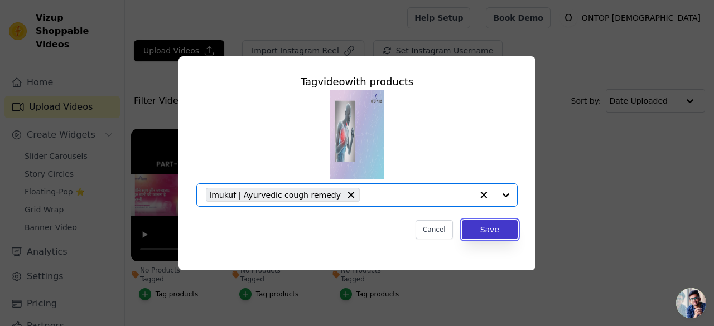
click at [489, 231] on button "Save" at bounding box center [490, 229] width 56 height 19
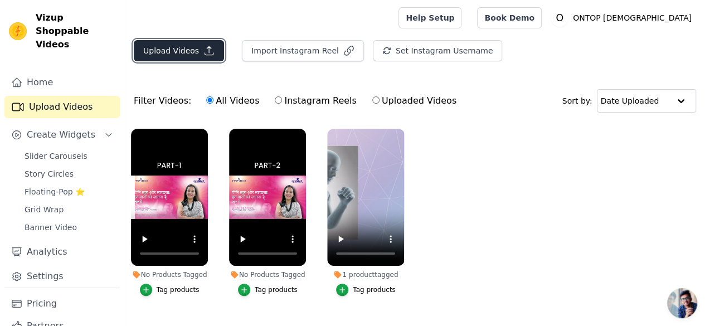
click at [186, 52] on button "Upload Videos" at bounding box center [179, 50] width 90 height 21
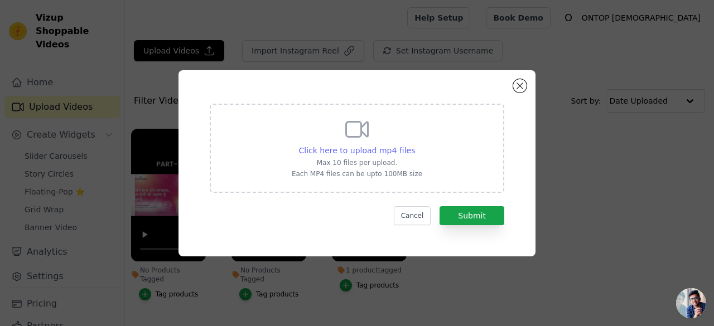
click at [343, 148] on span "Click here to upload mp4 files" at bounding box center [357, 150] width 117 height 9
click at [414, 145] on input "Click here to upload mp4 files Max 10 files per upload. Each MP4 files can be u…" at bounding box center [414, 144] width 1 height 1
click at [364, 160] on p "Max 10 files per upload." at bounding box center [357, 162] width 130 height 9
click at [414, 145] on input "Click here to upload mp4 files Max 10 files per upload. Each MP4 files can be u…" at bounding box center [414, 144] width 1 height 1
type input "C:\fakepath\3 (1).mp4"
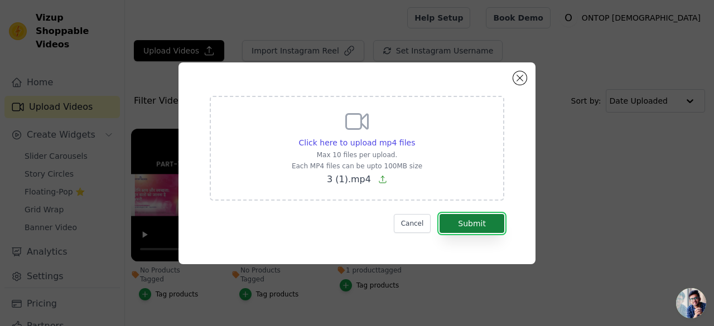
click at [470, 222] on button "Submit" at bounding box center [471, 223] width 65 height 19
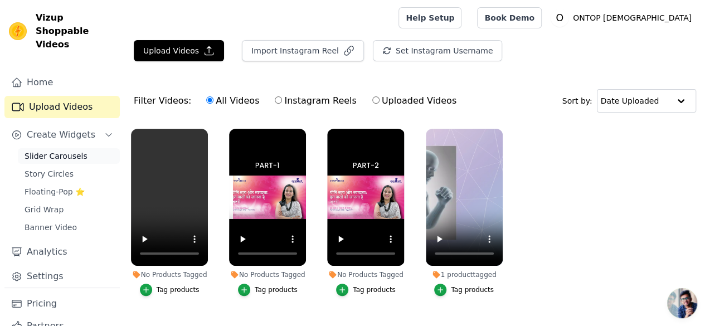
click at [37, 151] on span "Slider Carousels" at bounding box center [56, 156] width 63 height 11
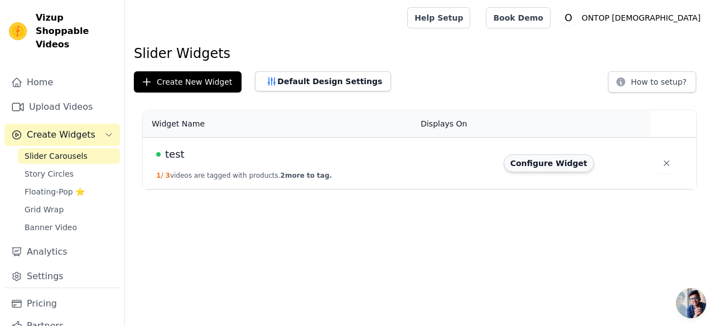
click at [566, 160] on button "Configure Widget" at bounding box center [548, 163] width 90 height 18
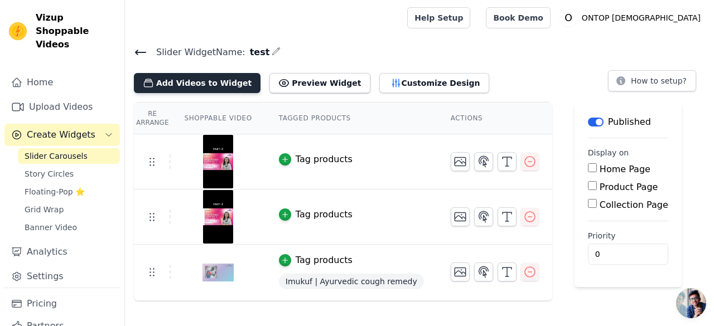
click at [205, 81] on button "Add Videos to Widget" at bounding box center [197, 83] width 127 height 20
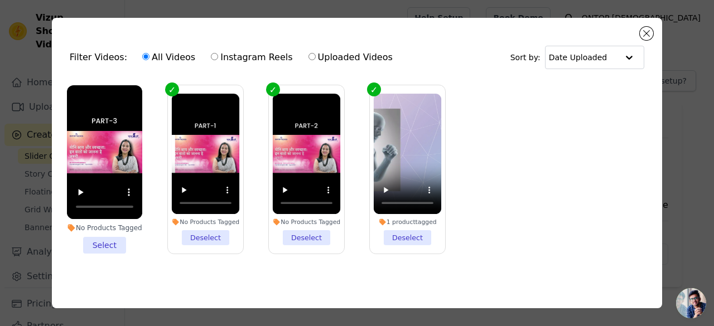
click at [102, 243] on li "No Products Tagged Select" at bounding box center [104, 169] width 75 height 168
click at [0, 0] on input "No Products Tagged Select" at bounding box center [0, 0] width 0 height 0
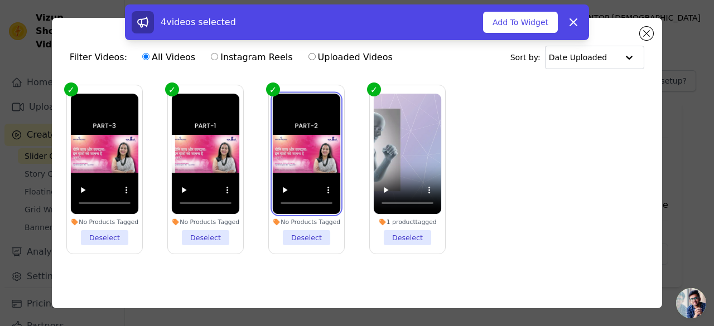
drag, startPoint x: 297, startPoint y: 119, endPoint x: 557, endPoint y: 133, distance: 261.3
click at [557, 133] on ul "No Products Tagged Deselect No Products Tagged Deselect No Products Tagged Dese…" at bounding box center [357, 178] width 592 height 198
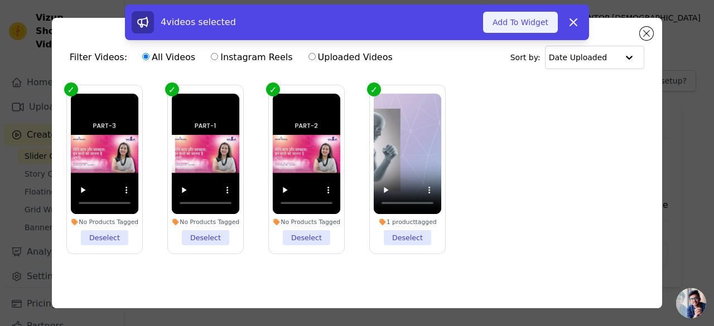
click at [543, 26] on button "Add To Widget" at bounding box center [520, 22] width 75 height 21
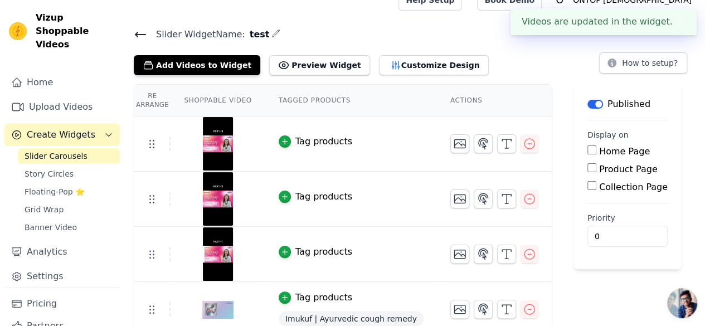
scroll to position [28, 0]
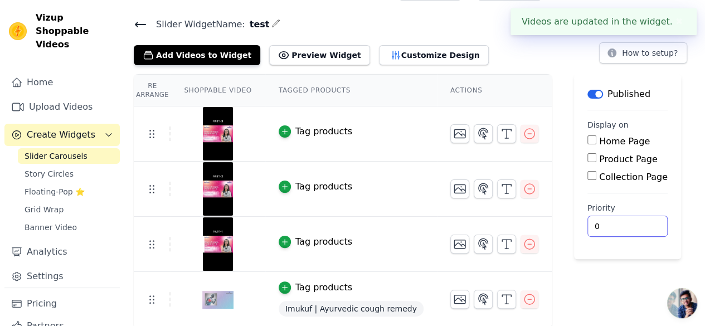
click at [588, 219] on input "0" at bounding box center [628, 226] width 80 height 21
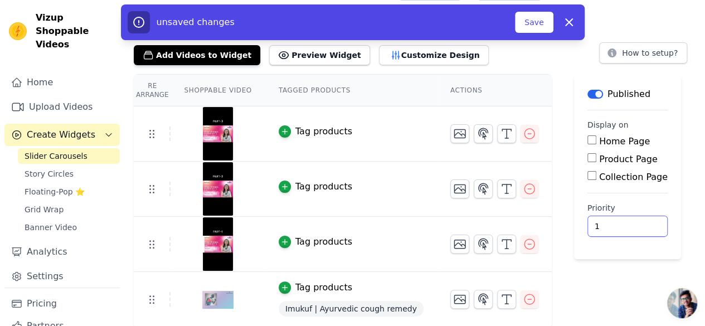
type input "1"
click at [580, 286] on div "Label Published Display on Home Page Product Page Collection Page Priority 1 un…" at bounding box center [627, 201] width 107 height 254
click at [588, 219] on input "1" at bounding box center [628, 226] width 80 height 21
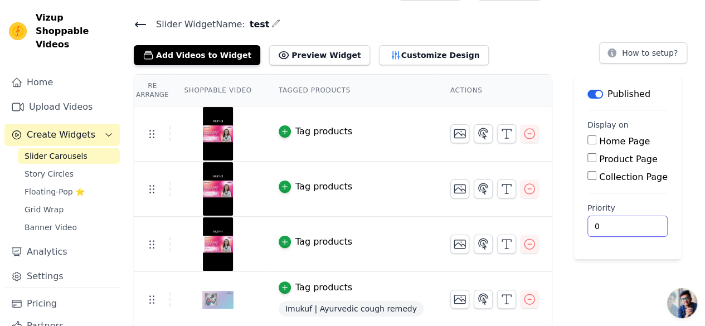
type input "0"
click at [593, 283] on div "Label Published Display on Home Page Product Page Collection Page Priority 0" at bounding box center [627, 201] width 107 height 254
click at [41, 96] on link "Upload Videos" at bounding box center [61, 107] width 115 height 22
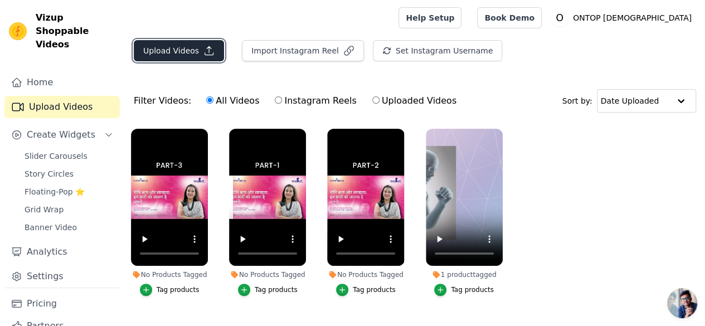
click at [173, 50] on button "Upload Videos" at bounding box center [179, 50] width 90 height 21
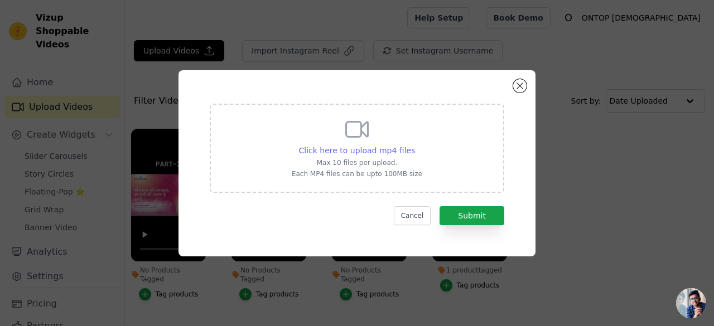
click at [351, 150] on span "Click here to upload mp4 files" at bounding box center [357, 150] width 117 height 9
click at [414, 145] on input "Click here to upload mp4 files Max 10 files per upload. Each MP4 files can be u…" at bounding box center [414, 144] width 1 height 1
type input "C:\fakepath\Kesh 21 Ayurvedic Hair Oil & Shampoo.mp4"
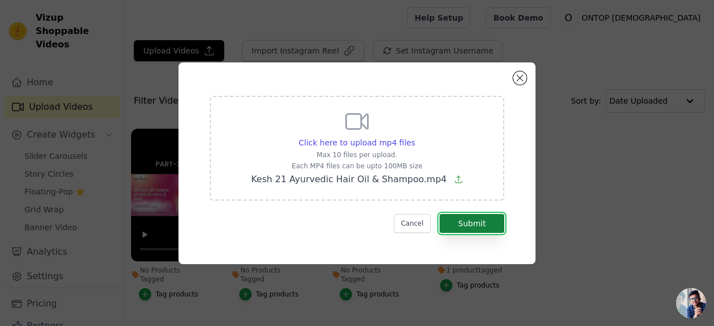
click at [469, 219] on button "Submit" at bounding box center [471, 223] width 65 height 19
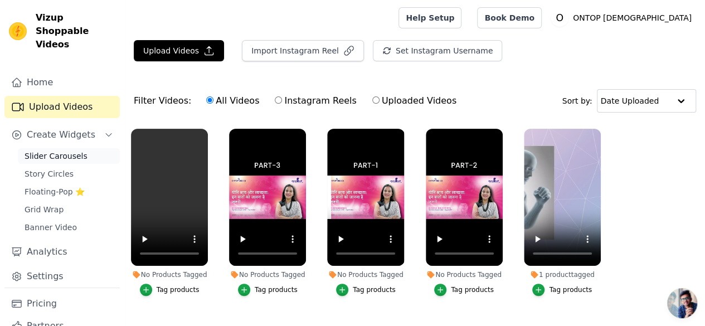
click at [57, 151] on span "Slider Carousels" at bounding box center [56, 156] width 63 height 11
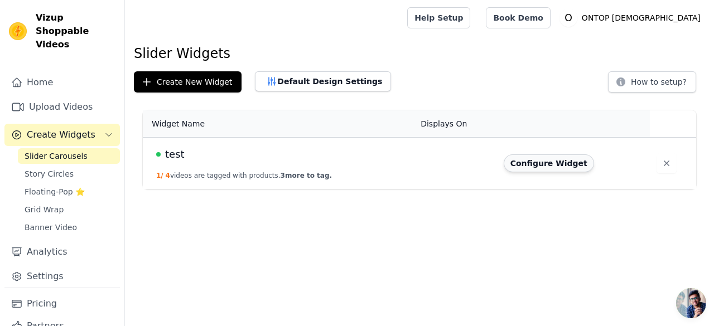
click at [533, 162] on button "Configure Widget" at bounding box center [548, 163] width 90 height 18
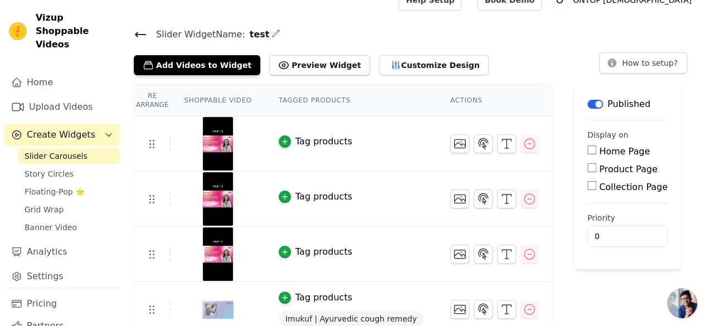
scroll to position [28, 0]
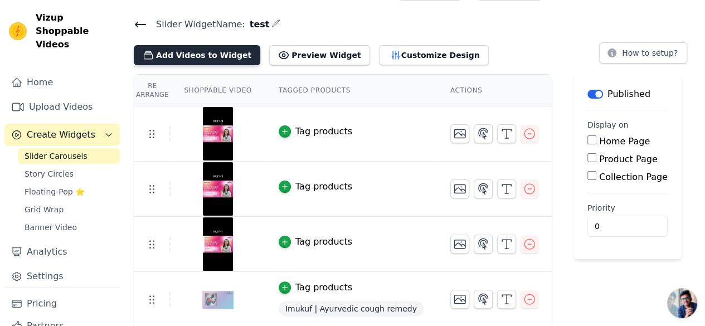
click at [197, 53] on button "Add Videos to Widget" at bounding box center [197, 55] width 127 height 20
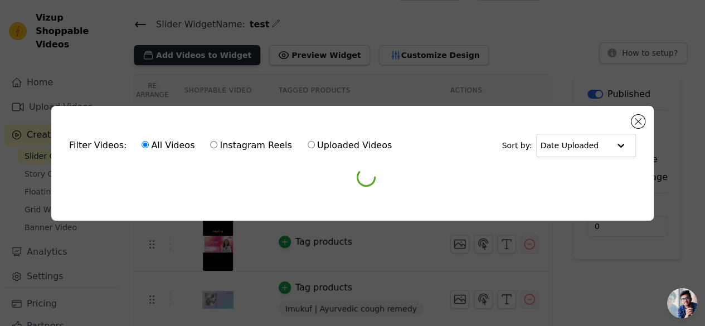
scroll to position [0, 0]
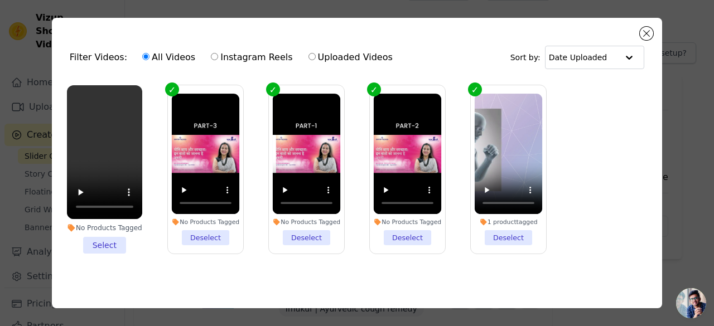
click at [103, 237] on li "No Products Tagged Select" at bounding box center [104, 169] width 75 height 168
click at [0, 0] on input "No Products Tagged Select" at bounding box center [0, 0] width 0 height 0
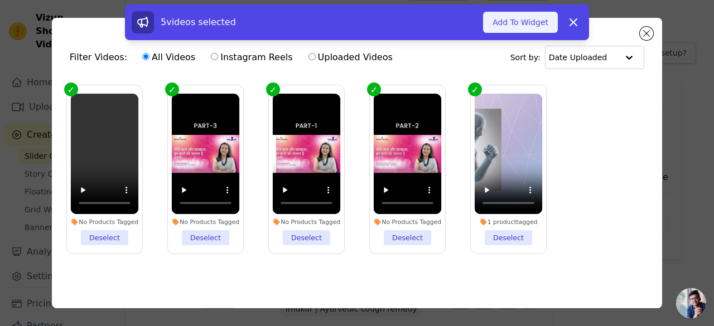
click at [534, 19] on button "Add To Widget" at bounding box center [520, 22] width 75 height 21
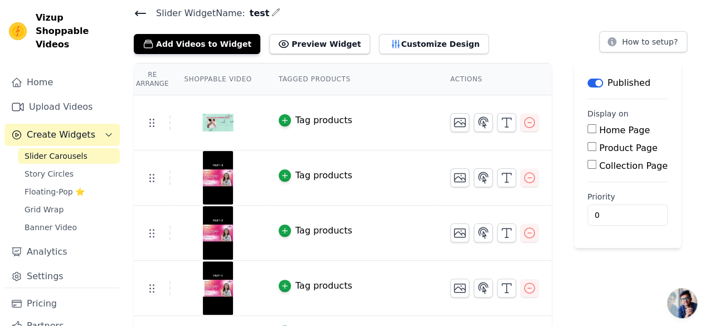
scroll to position [83, 0]
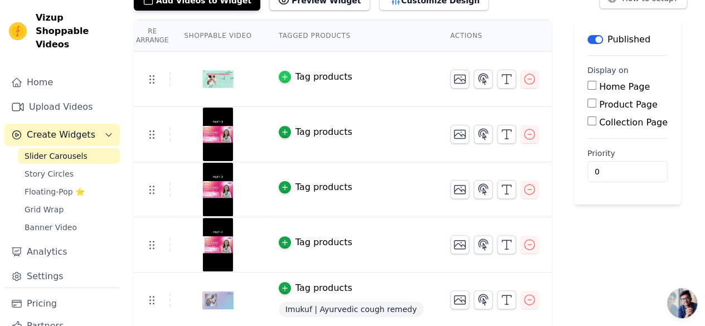
click at [281, 75] on icon "button" at bounding box center [285, 77] width 8 height 8
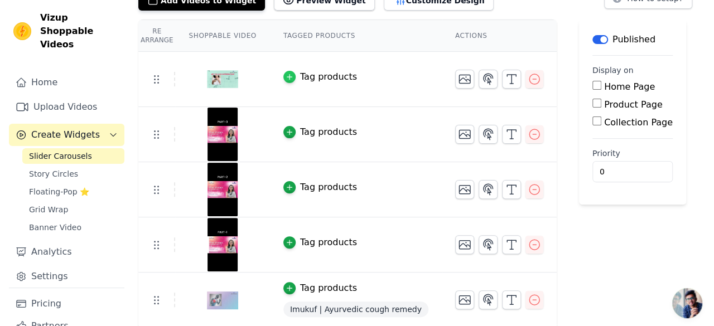
scroll to position [0, 0]
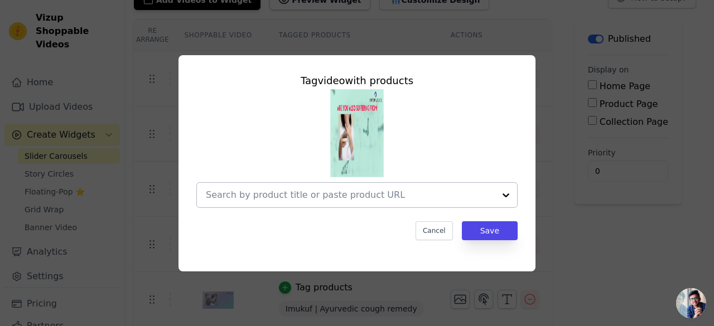
click at [401, 194] on input "text" at bounding box center [350, 194] width 289 height 13
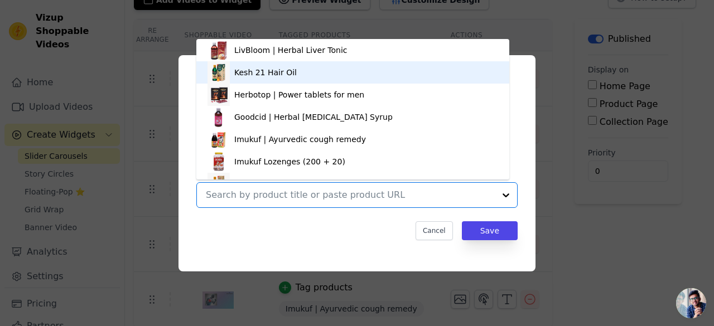
click at [291, 75] on div "Kesh 21 Hair Oil" at bounding box center [352, 72] width 290 height 22
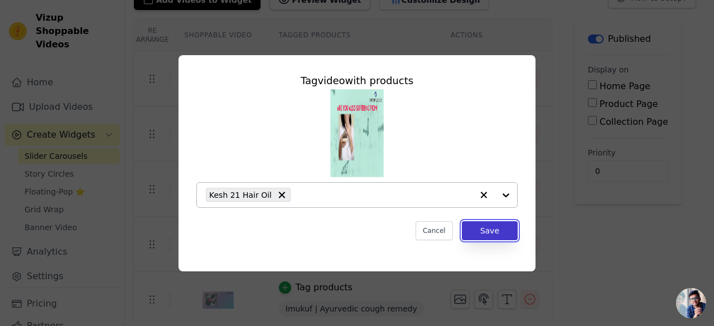
click at [488, 230] on button "Save" at bounding box center [490, 230] width 56 height 19
